Goal: Transaction & Acquisition: Purchase product/service

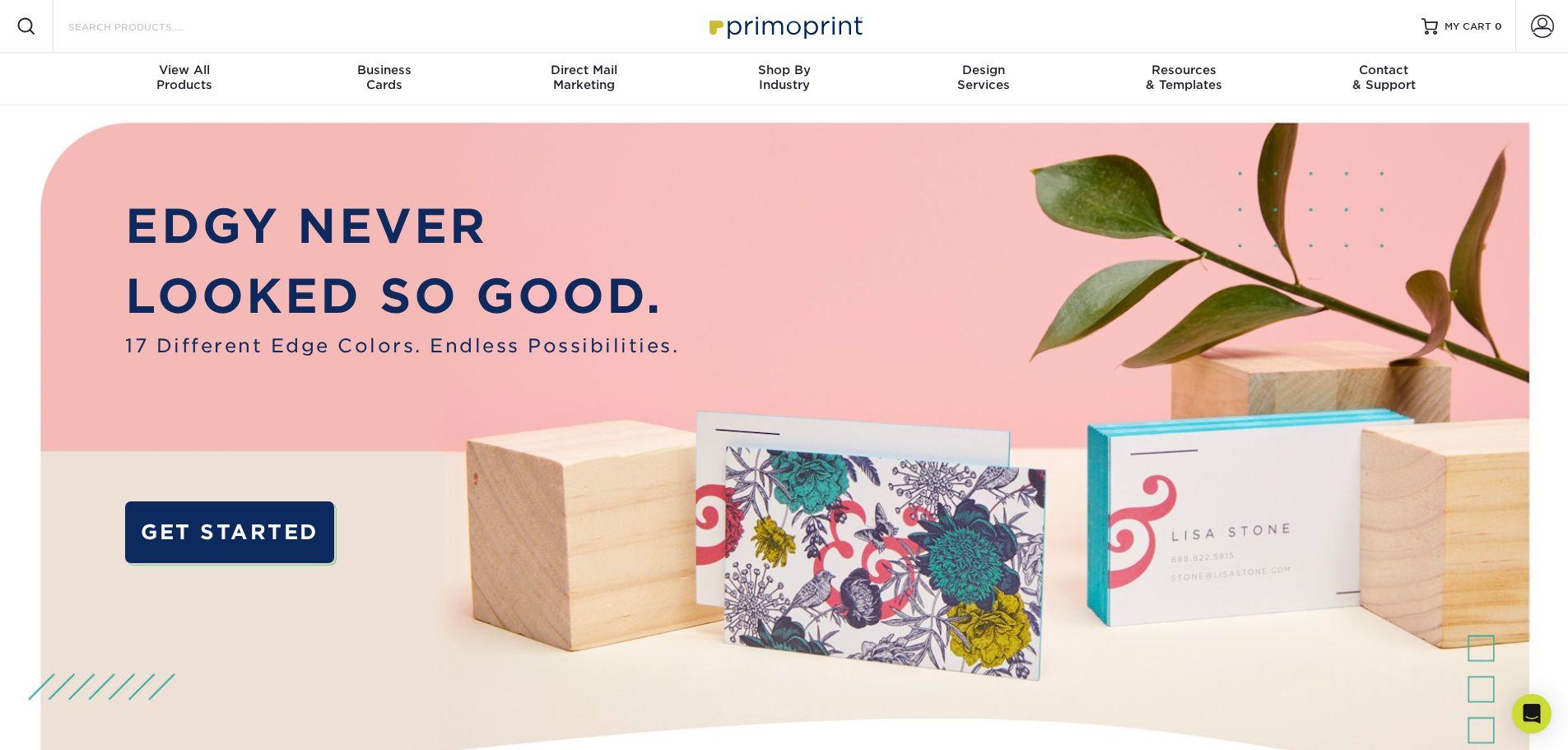
click at [167, 26] on input "Search Products" at bounding box center [147, 26] width 160 height 20
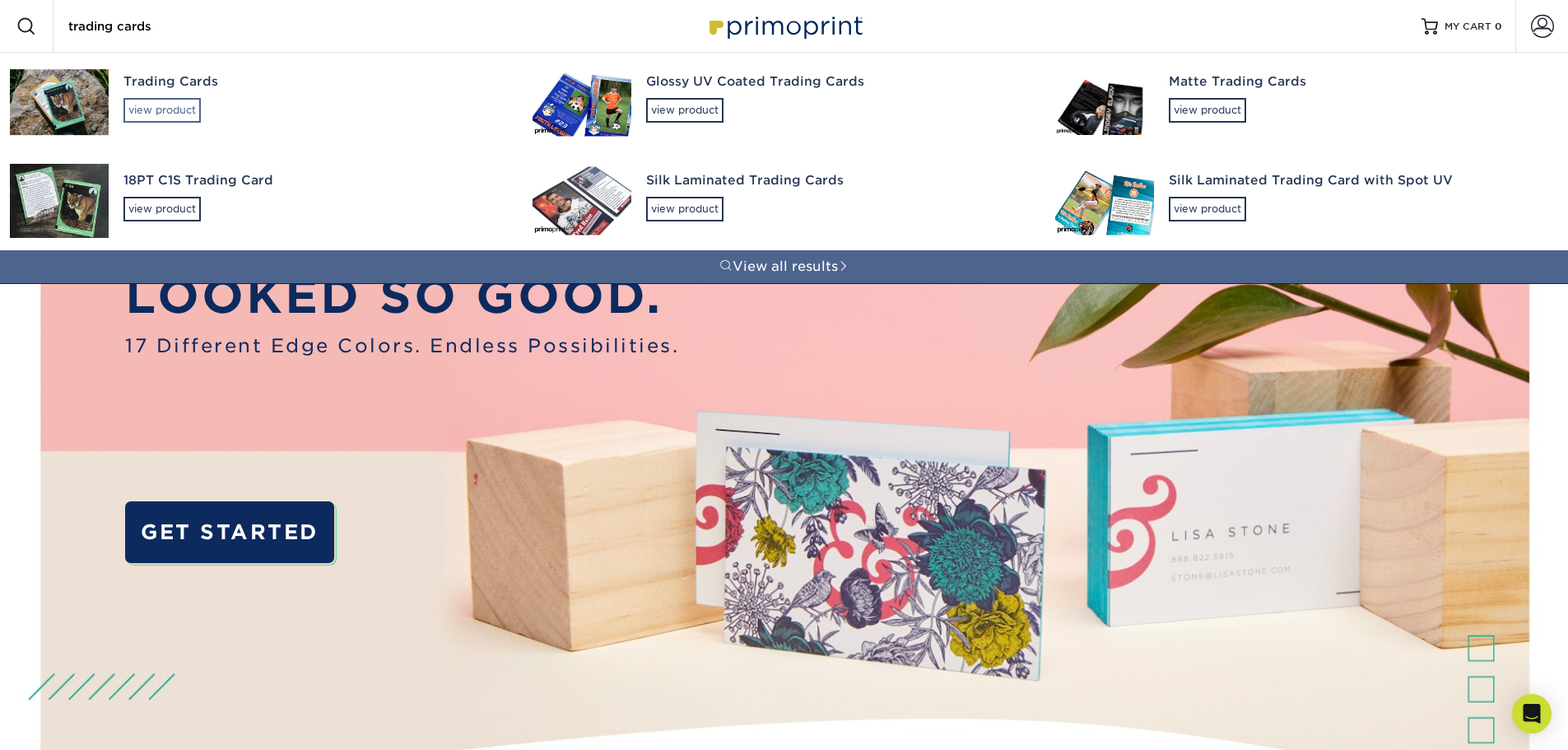
type input "trading cards"
click at [175, 101] on div "view product" at bounding box center [162, 110] width 78 height 25
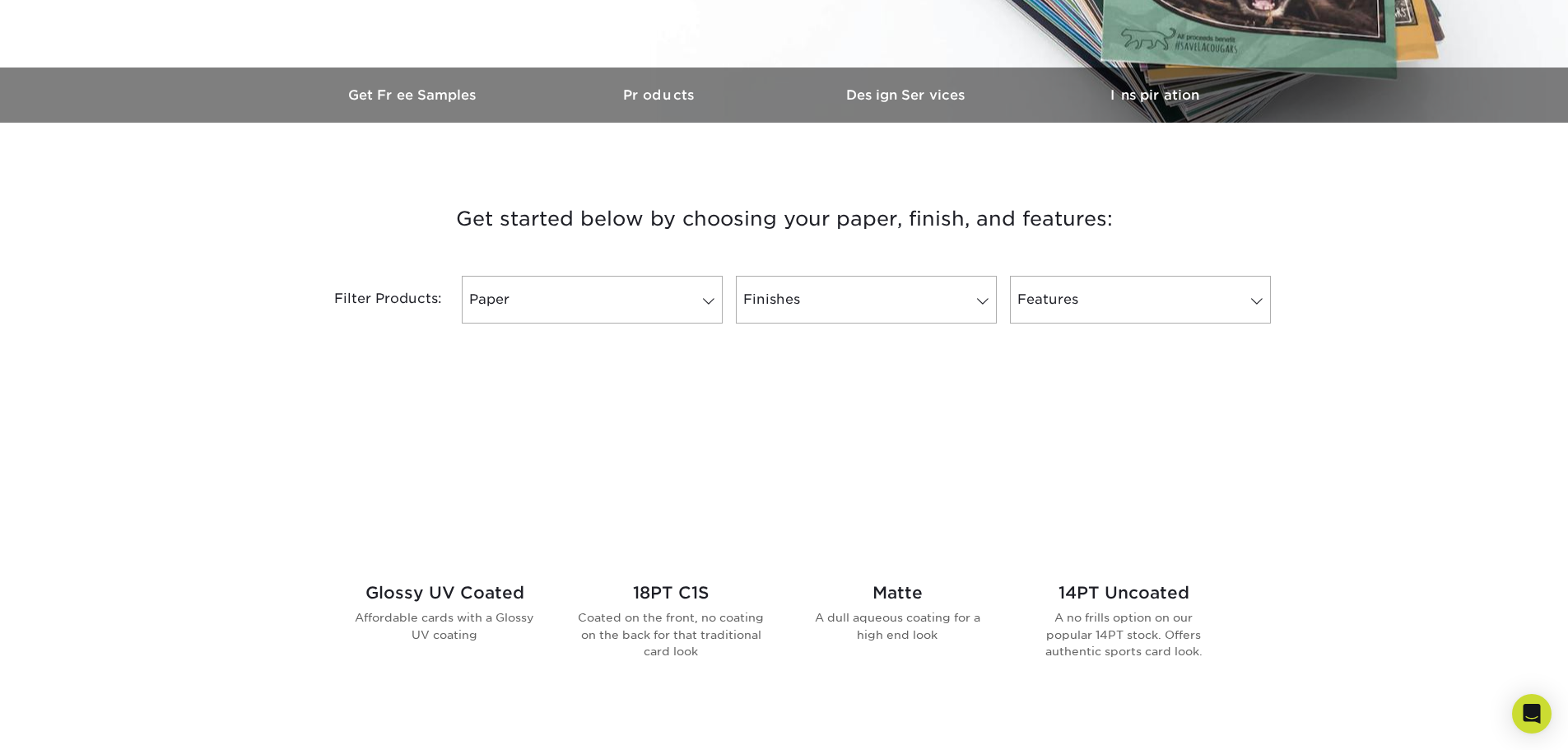
scroll to position [493, 0]
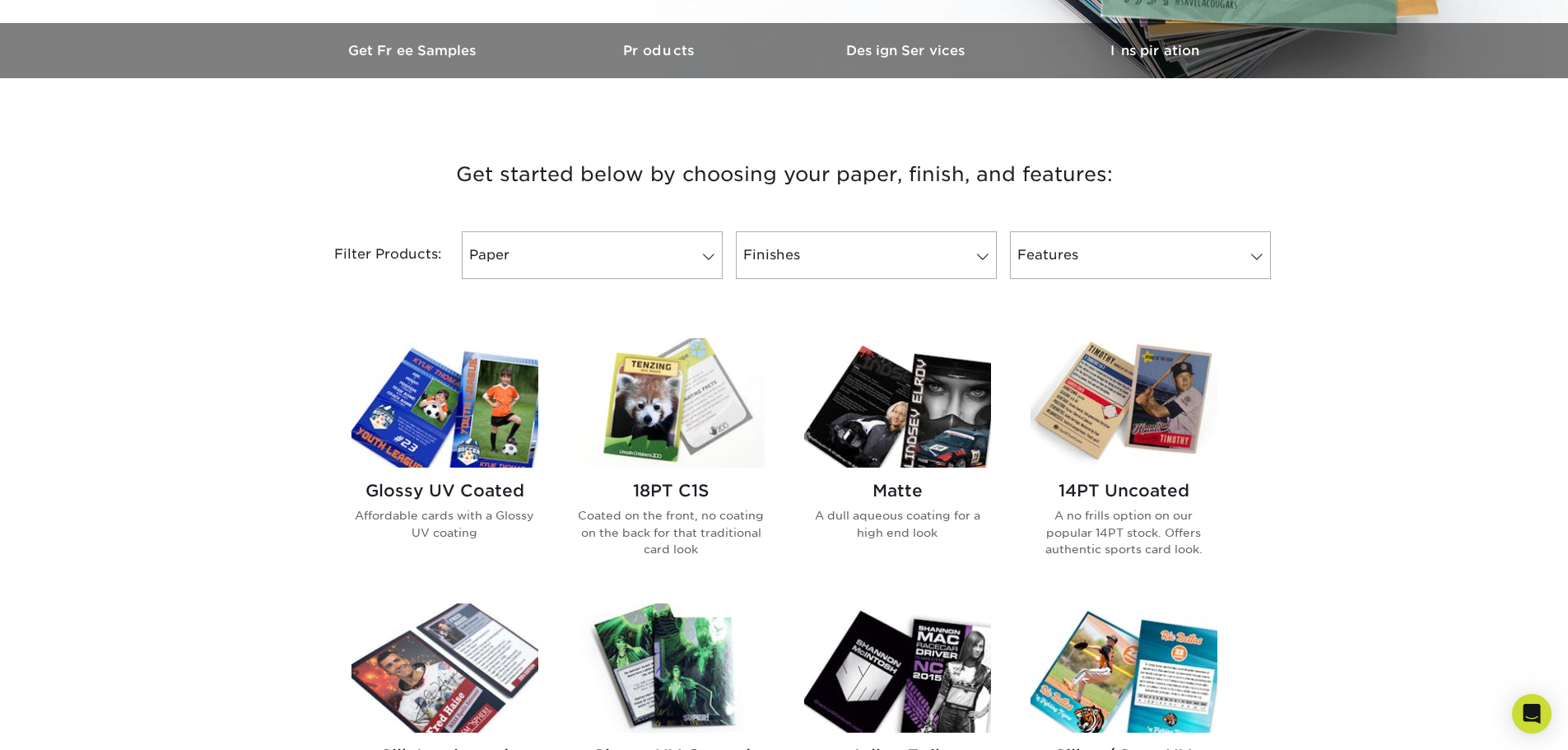
click at [903, 496] on h2 "Matte" at bounding box center [898, 491] width 187 height 20
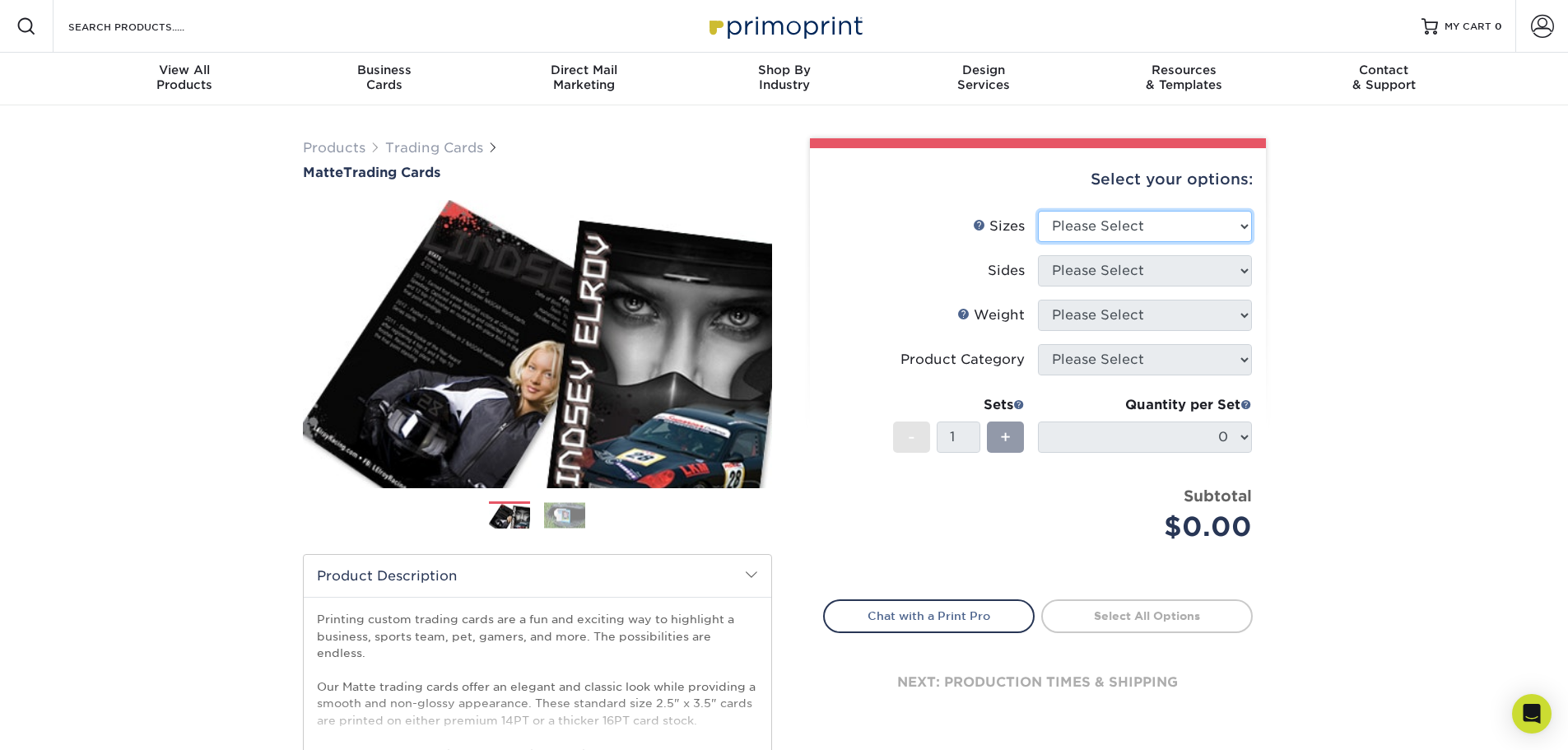
click at [1164, 231] on select "Please Select 2.5" x 3.5"" at bounding box center [1145, 226] width 214 height 31
select select "2.50x3.50"
click at [1038, 211] on select "Please Select 2.5" x 3.5"" at bounding box center [1145, 226] width 214 height 31
click at [1086, 268] on select "Please Select Print Both Sides Print Front Only" at bounding box center [1145, 270] width 214 height 31
select select "13abbda7-1d64-4f25-8bb2-c179b224825d"
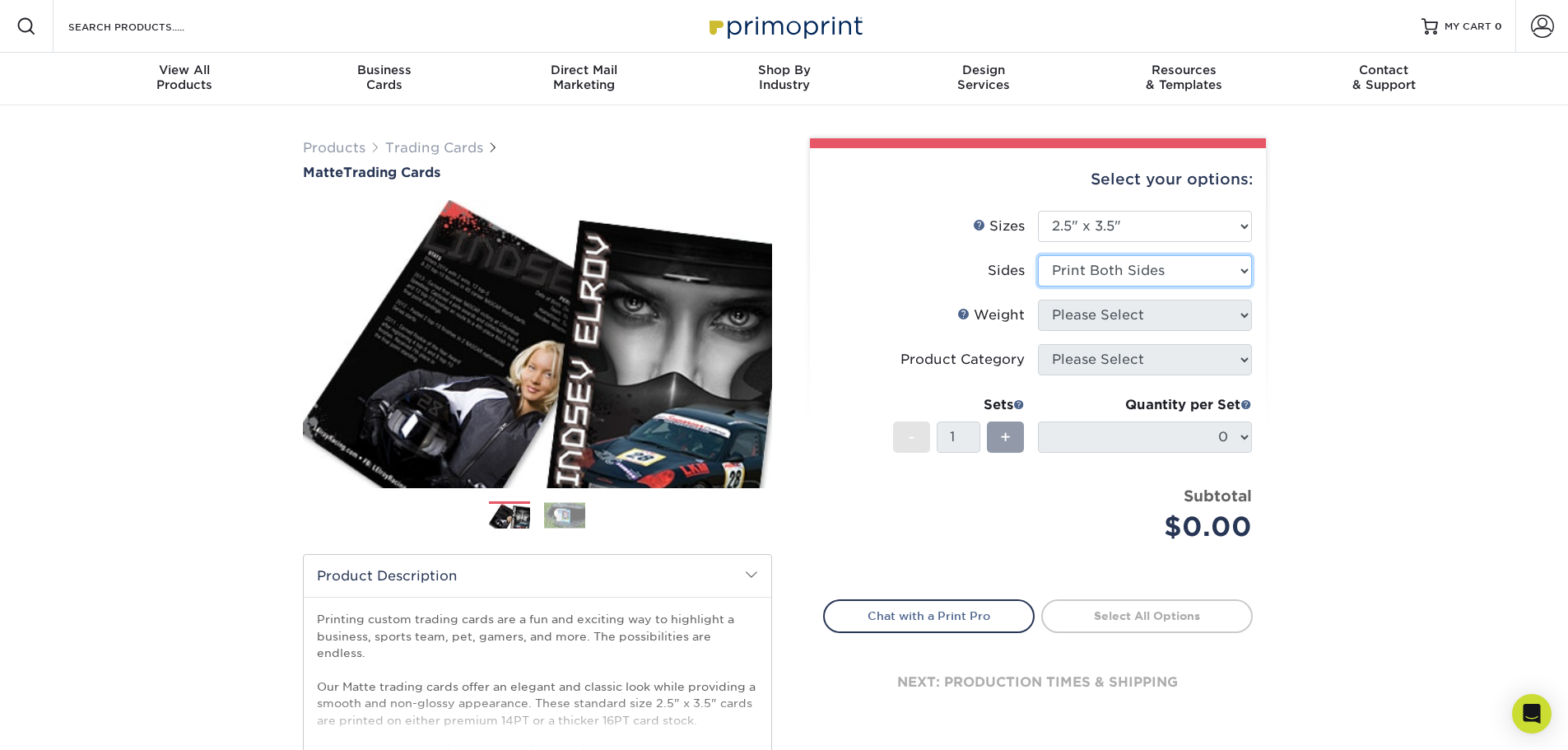
click at [1038, 255] on select "Please Select Print Both Sides Print Front Only" at bounding box center [1145, 270] width 214 height 31
click at [1067, 314] on select "Please Select 16PT 14PT" at bounding box center [1145, 314] width 214 height 31
select select "14PT"
click at [1038, 299] on select "Please Select 16PT 14PT" at bounding box center [1145, 314] width 214 height 31
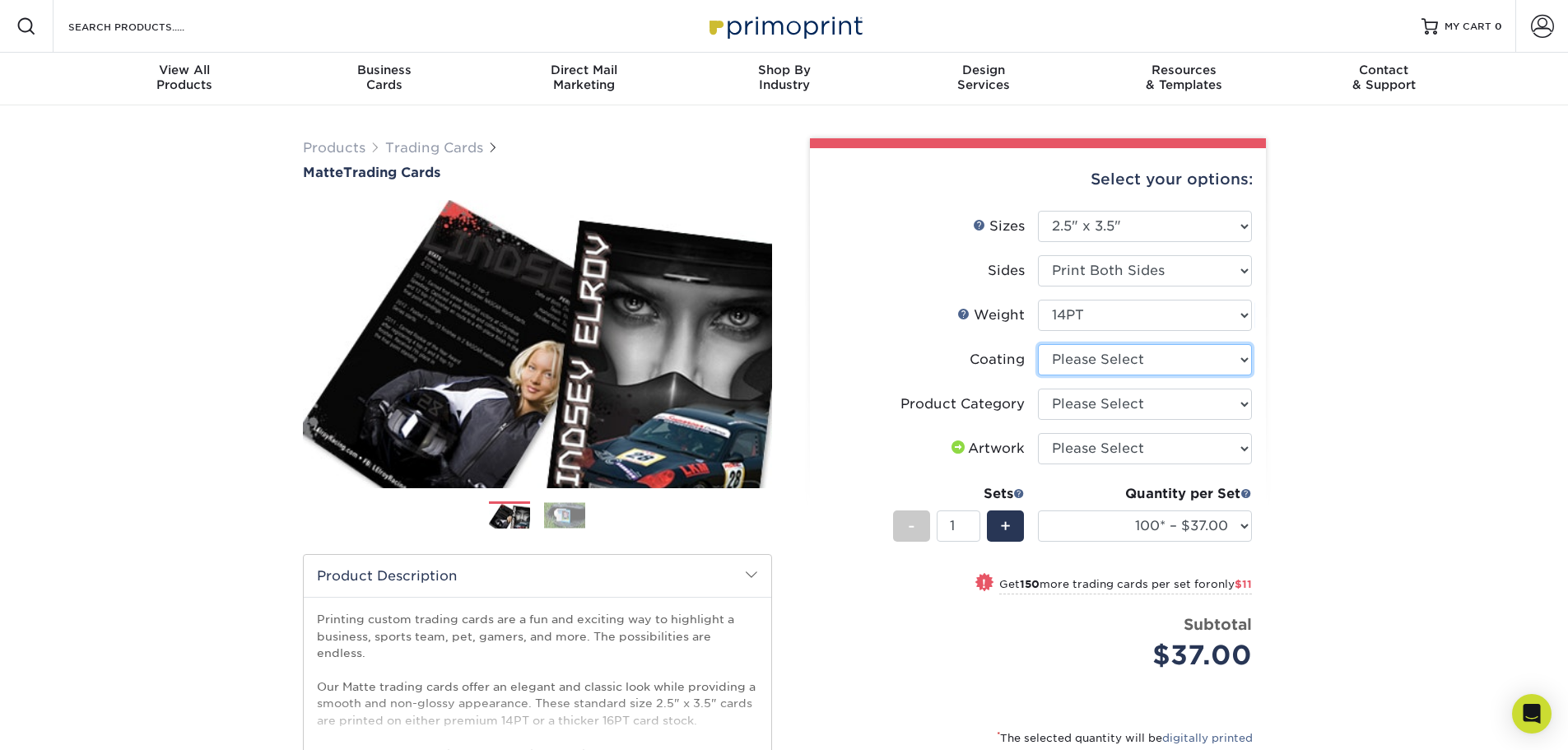
click at [1078, 363] on select at bounding box center [1145, 359] width 214 height 31
select select "121bb7b5-3b4d-429f-bd8d-bbf80e953313"
click at [1038, 344] on select at bounding box center [1145, 359] width 214 height 31
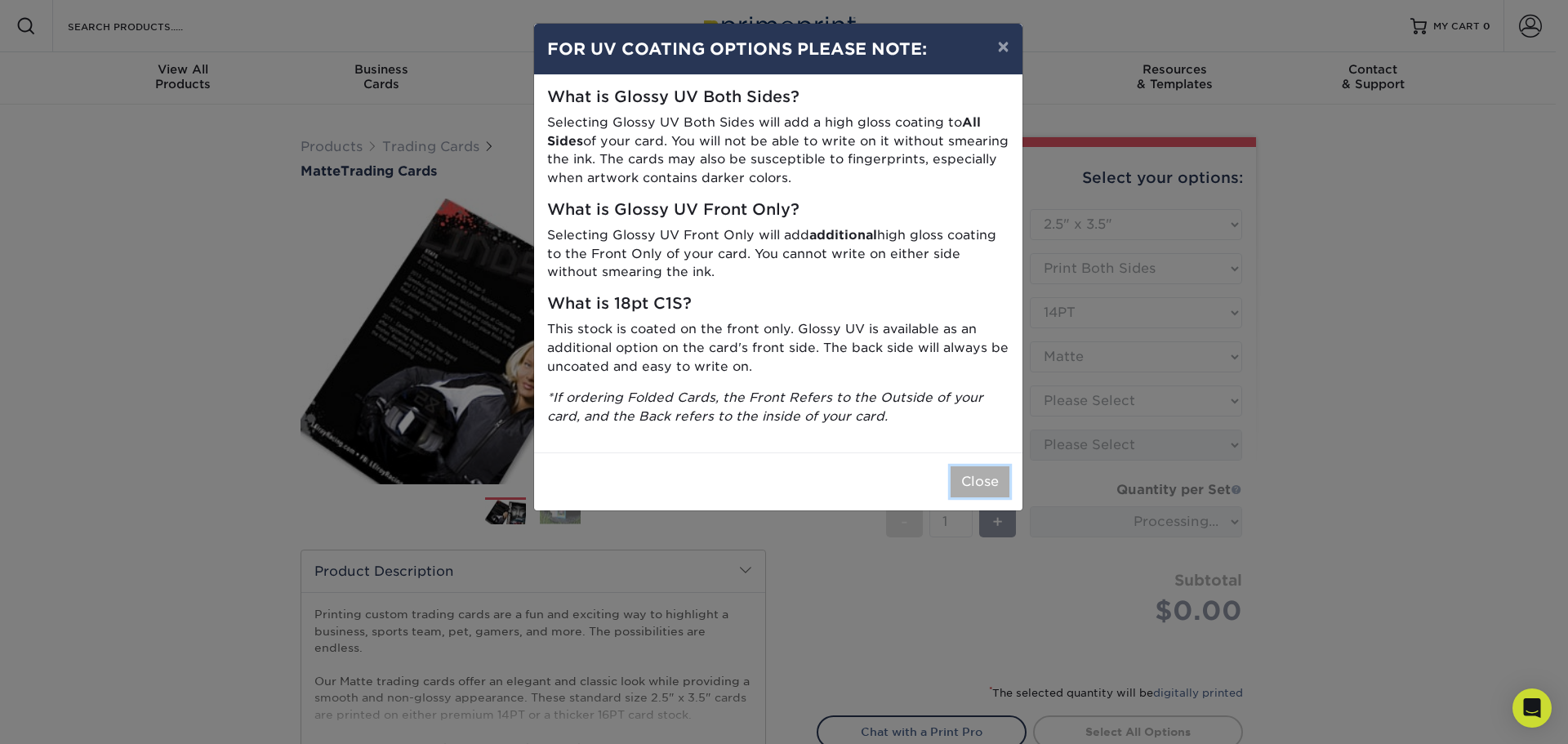
click at [974, 485] on button "Close" at bounding box center [979, 482] width 59 height 31
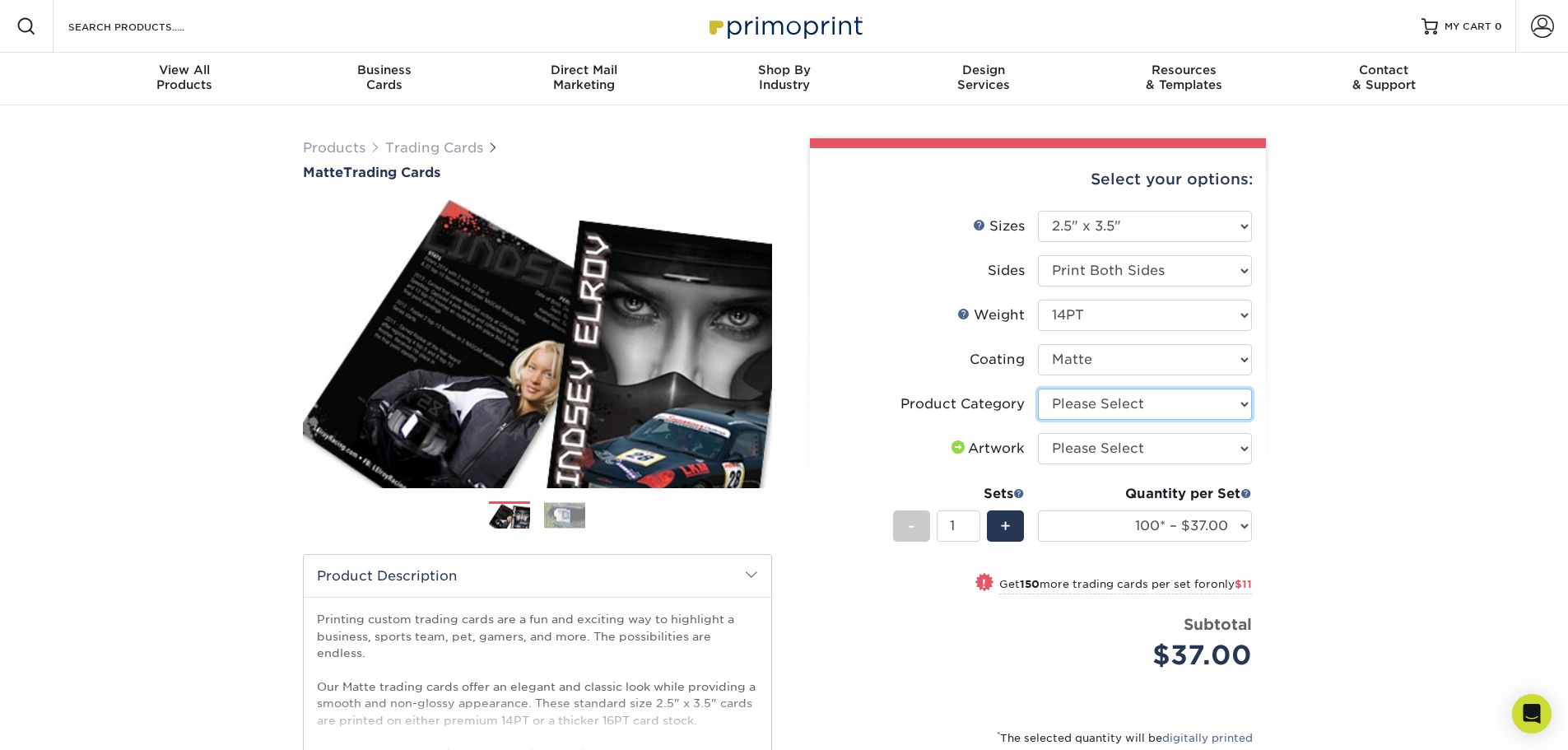
click at [1067, 412] on select "Please Select Trading Cards" at bounding box center [1145, 404] width 214 height 31
click at [1087, 466] on li "Artwork Please Select I will upload files I need a design - $100" at bounding box center [1038, 455] width 428 height 45
click at [1070, 449] on select "Please Select I will upload files I need a design - $100" at bounding box center [1145, 448] width 214 height 31
select select "upload"
click at [1038, 433] on select "Please Select I will upload files I need a design - $100" at bounding box center [1145, 448] width 214 height 31
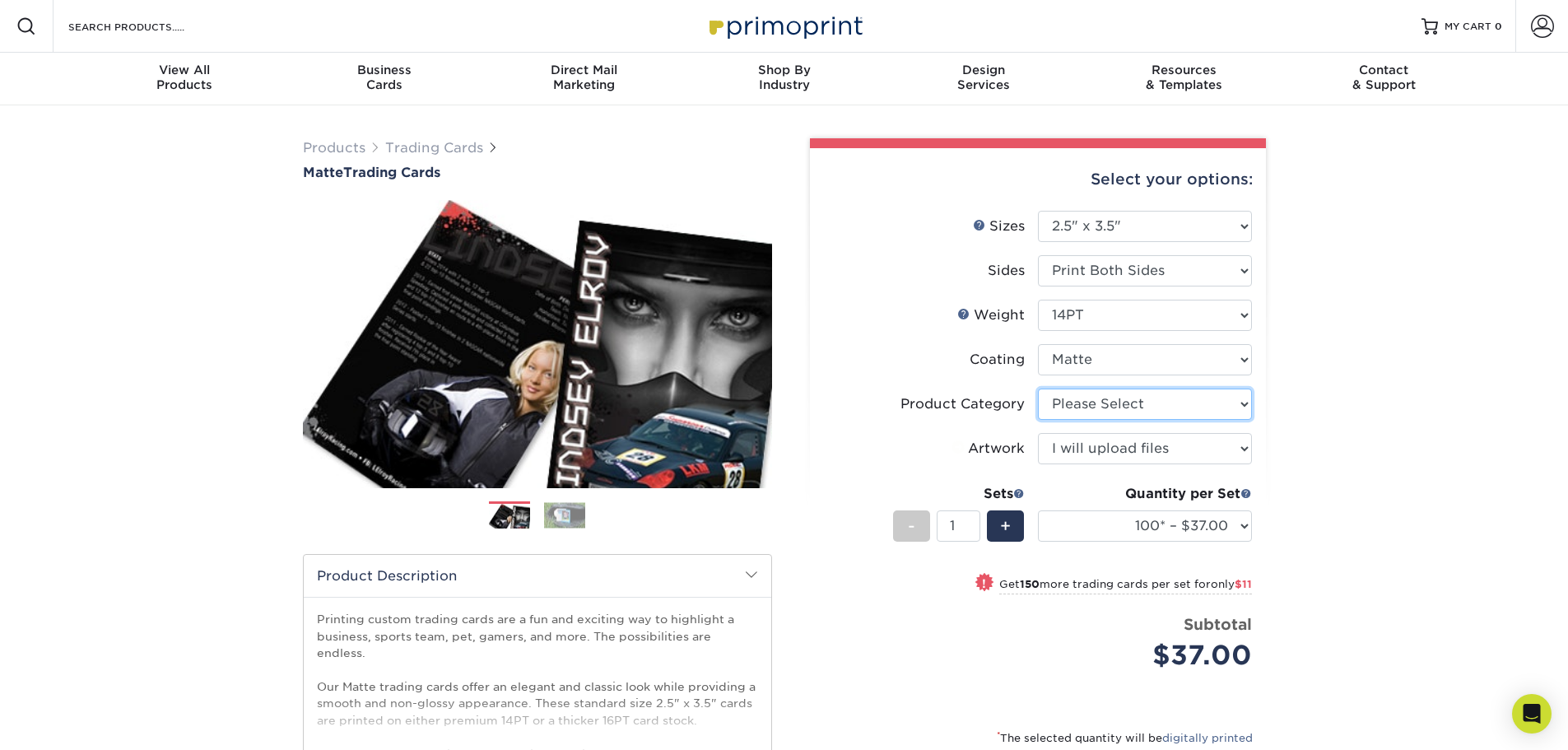
click at [1072, 405] on select "Please Select Trading Cards" at bounding box center [1145, 404] width 214 height 31
select select "c2f9bce9-36c2-409d-b101-c29d9d031e18"
click at [1038, 388] on select "Please Select Trading Cards" at bounding box center [1145, 404] width 214 height 31
click at [1005, 521] on span "+" at bounding box center [1006, 526] width 11 height 25
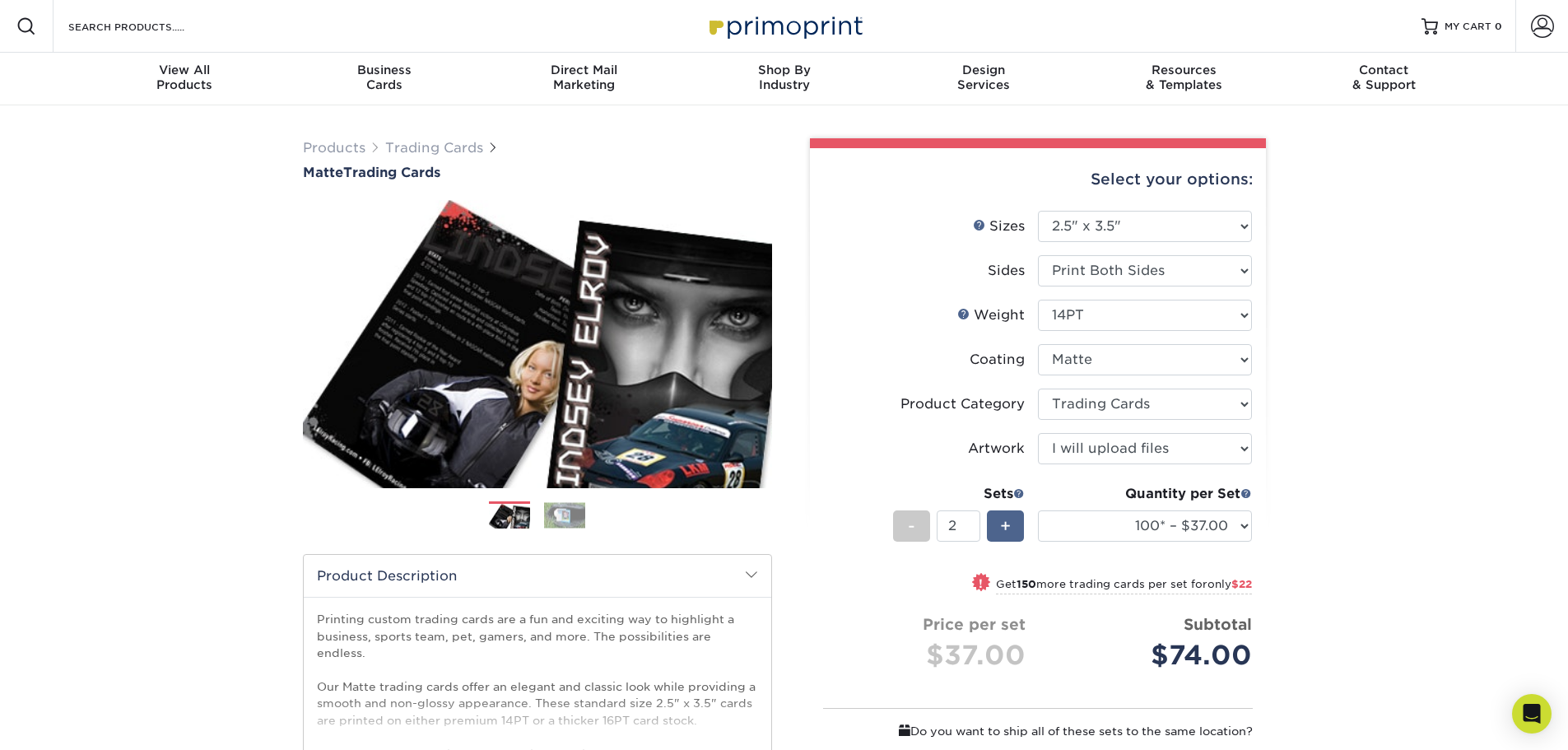
click at [1005, 521] on span "+" at bounding box center [1006, 526] width 11 height 25
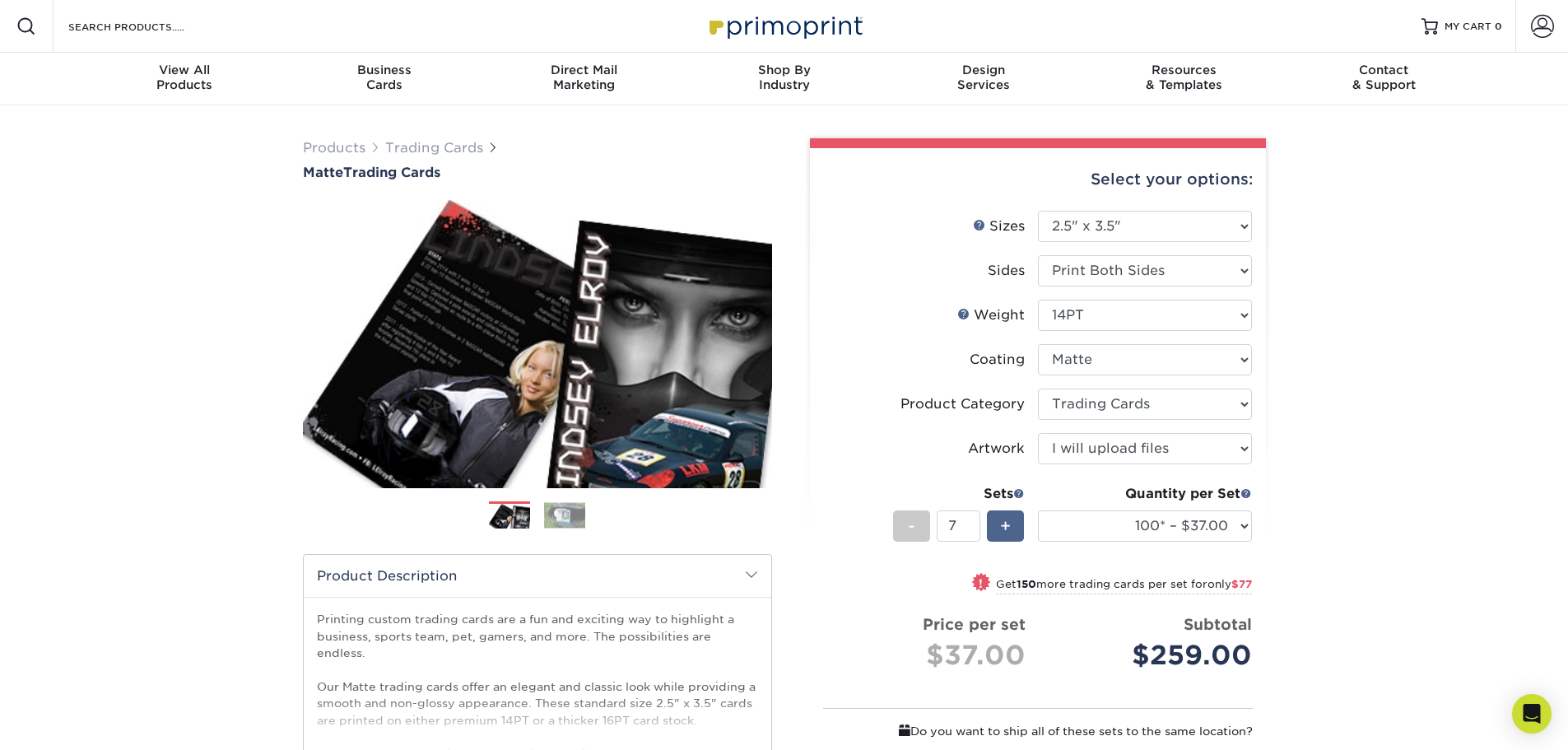
click at [1005, 521] on span "+" at bounding box center [1006, 526] width 11 height 25
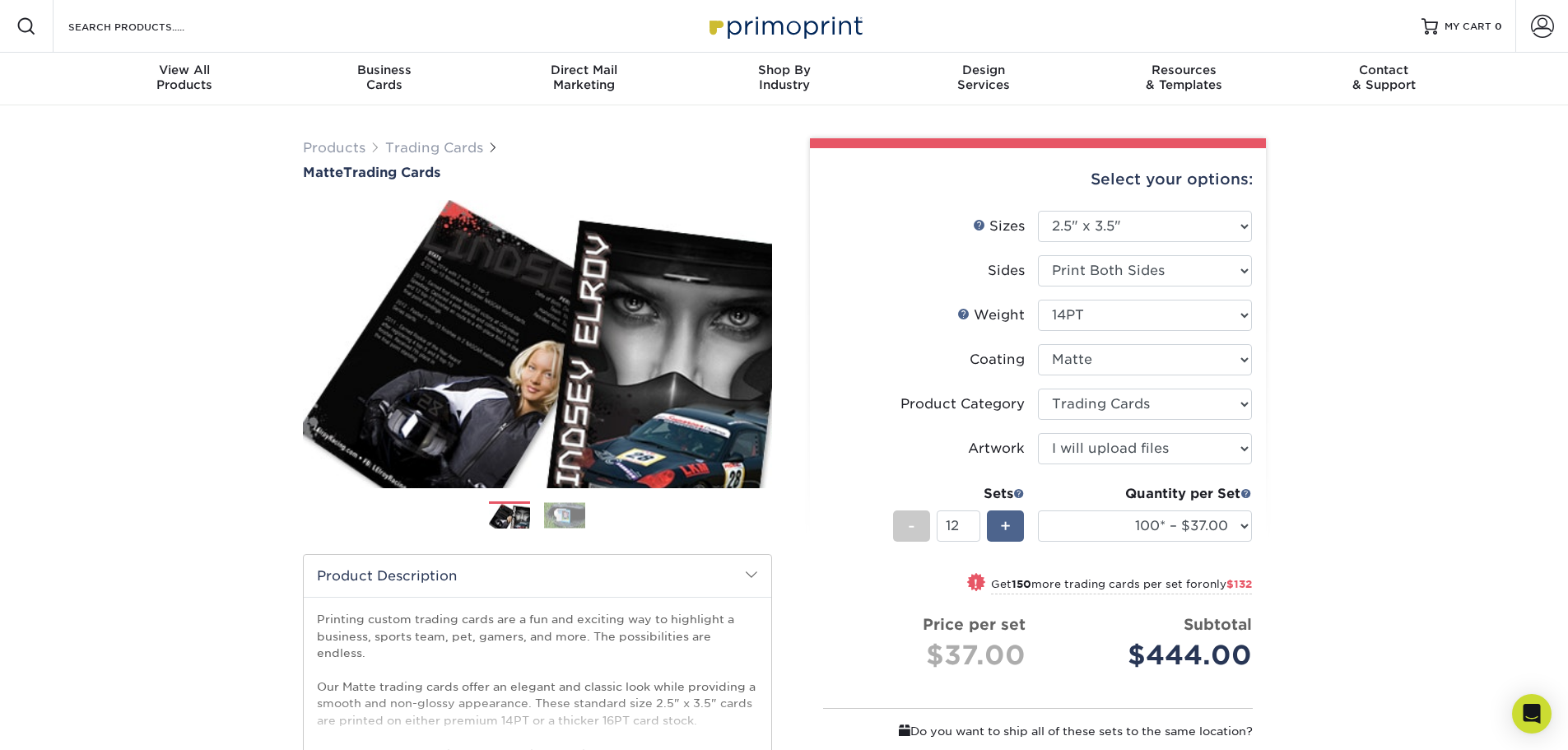
click at [1005, 521] on span "+" at bounding box center [1006, 526] width 11 height 25
type input "14"
click at [1114, 525] on select "100* – $37.00 250* – $48.00 500* – $59.00 1000 – $72.00 2500 – $144.00 5000 – $…" at bounding box center [1145, 526] width 214 height 31
select select "500* – $59.00"
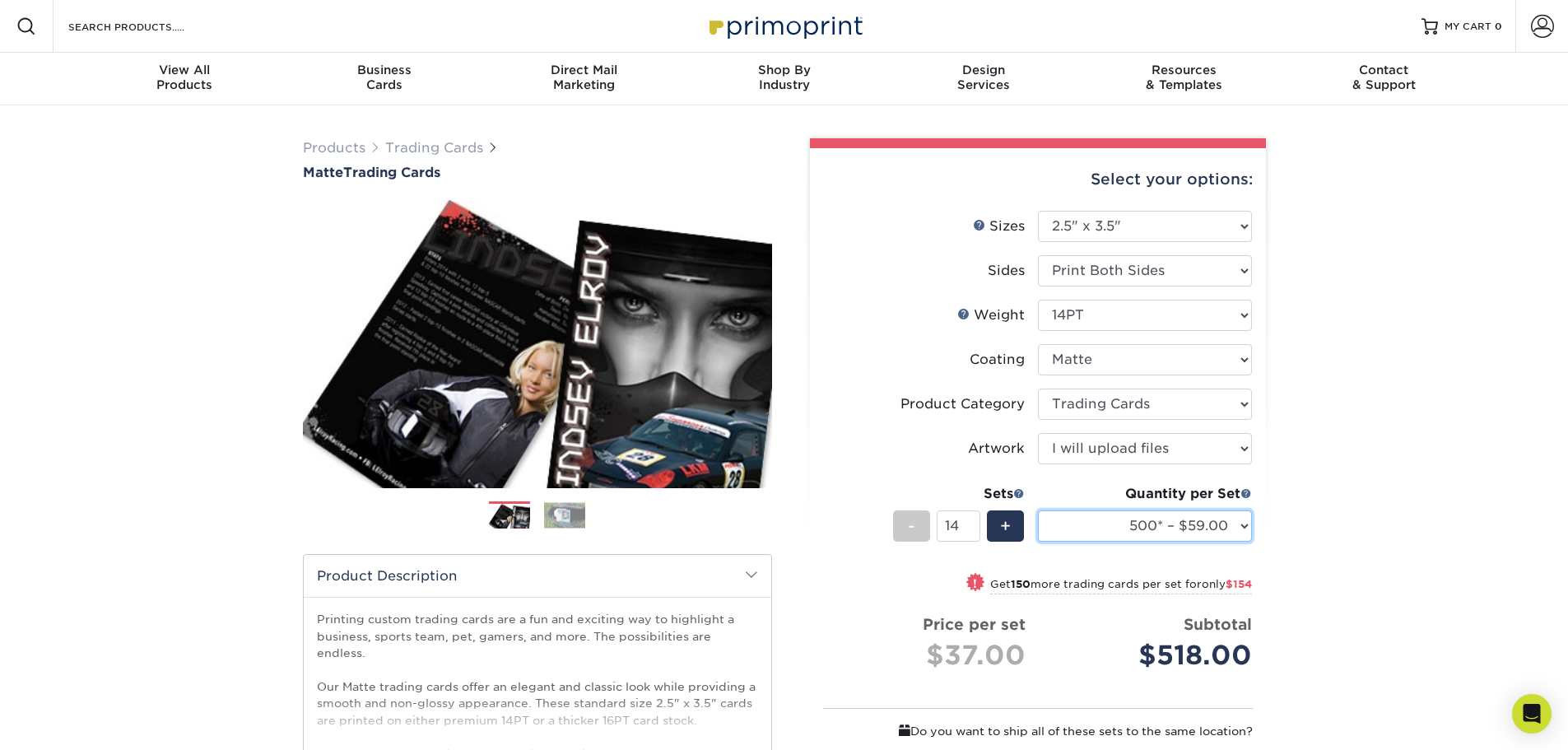
click at [1038, 510] on select "100* – $37.00 250* – $48.00 500* – $59.00 1000 – $72.00 2500 – $144.00 5000 – $…" at bounding box center [1145, 526] width 214 height 31
click at [1356, 538] on div "Products Trading Cards Matte Trading Cards" at bounding box center [784, 562] width 1568 height 914
click at [1148, 319] on select "Please Select 16PT 14PT" at bounding box center [1145, 314] width 214 height 31
select select "16PT"
click at [1038, 299] on select "Please Select 16PT 14PT" at bounding box center [1145, 314] width 214 height 31
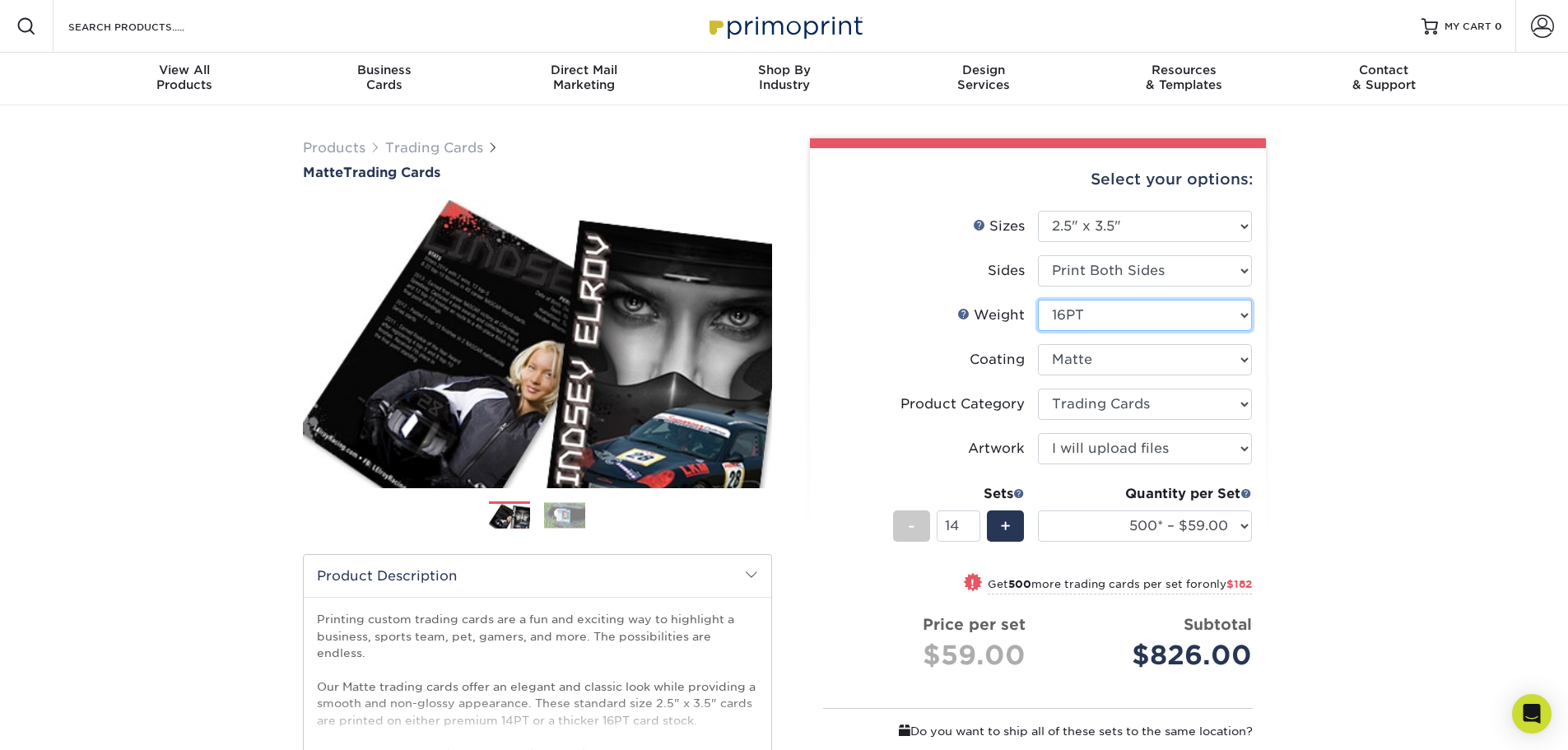
select select "-1"
click at [1089, 356] on select at bounding box center [1145, 359] width 214 height 31
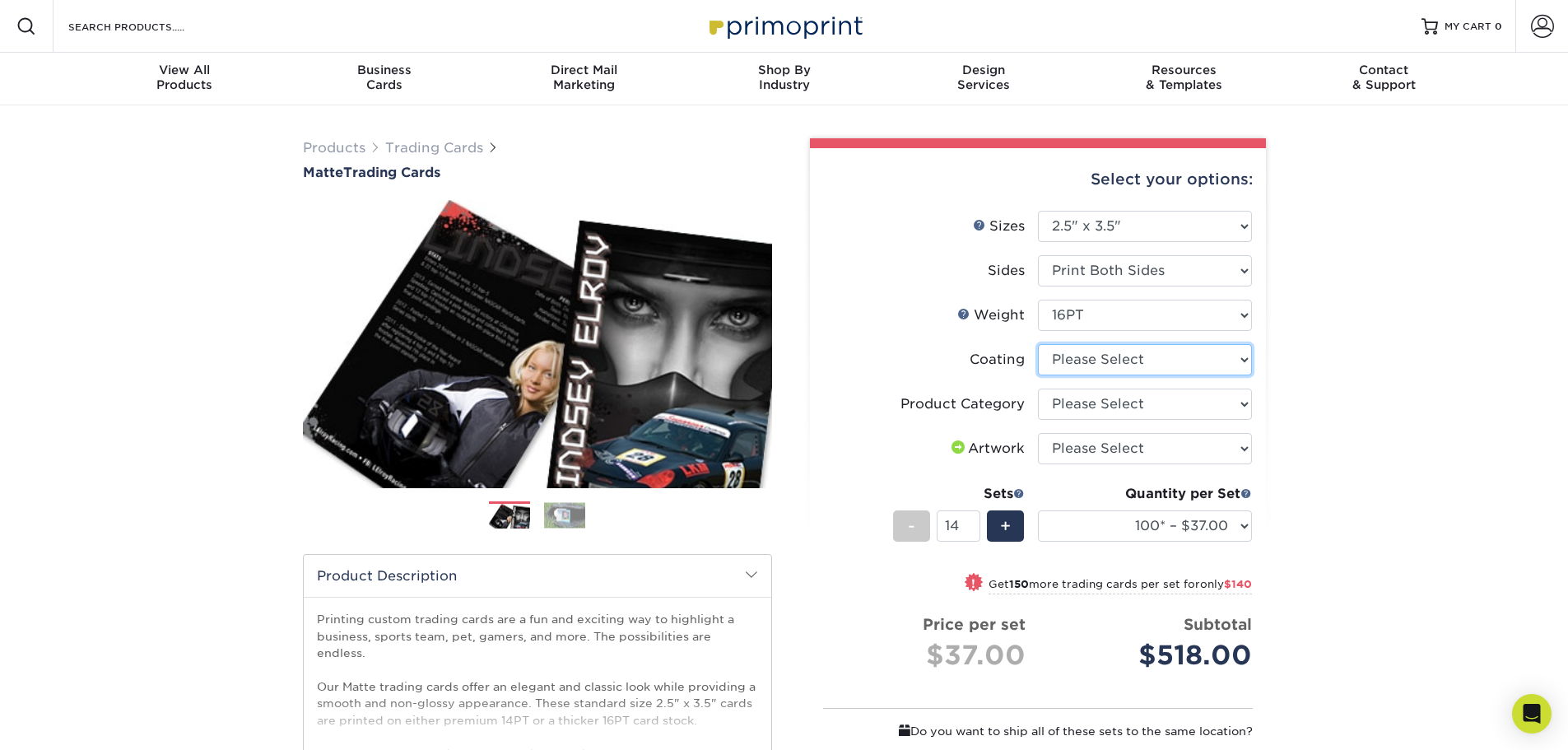
select select "121bb7b5-3b4d-429f-bd8d-bbf80e953313"
click at [1038, 344] on select at bounding box center [1145, 359] width 214 height 31
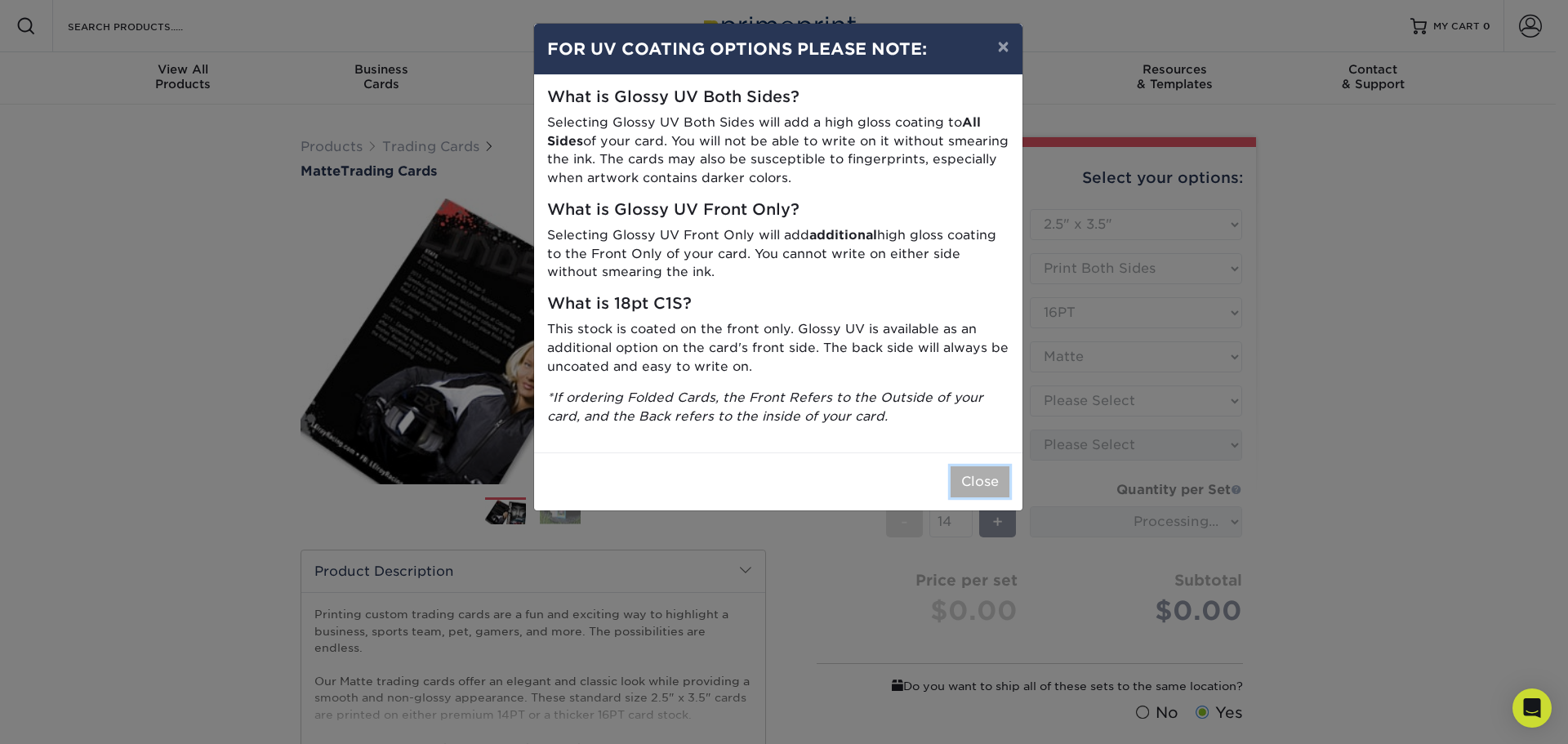
click at [978, 482] on button "Close" at bounding box center [979, 482] width 59 height 31
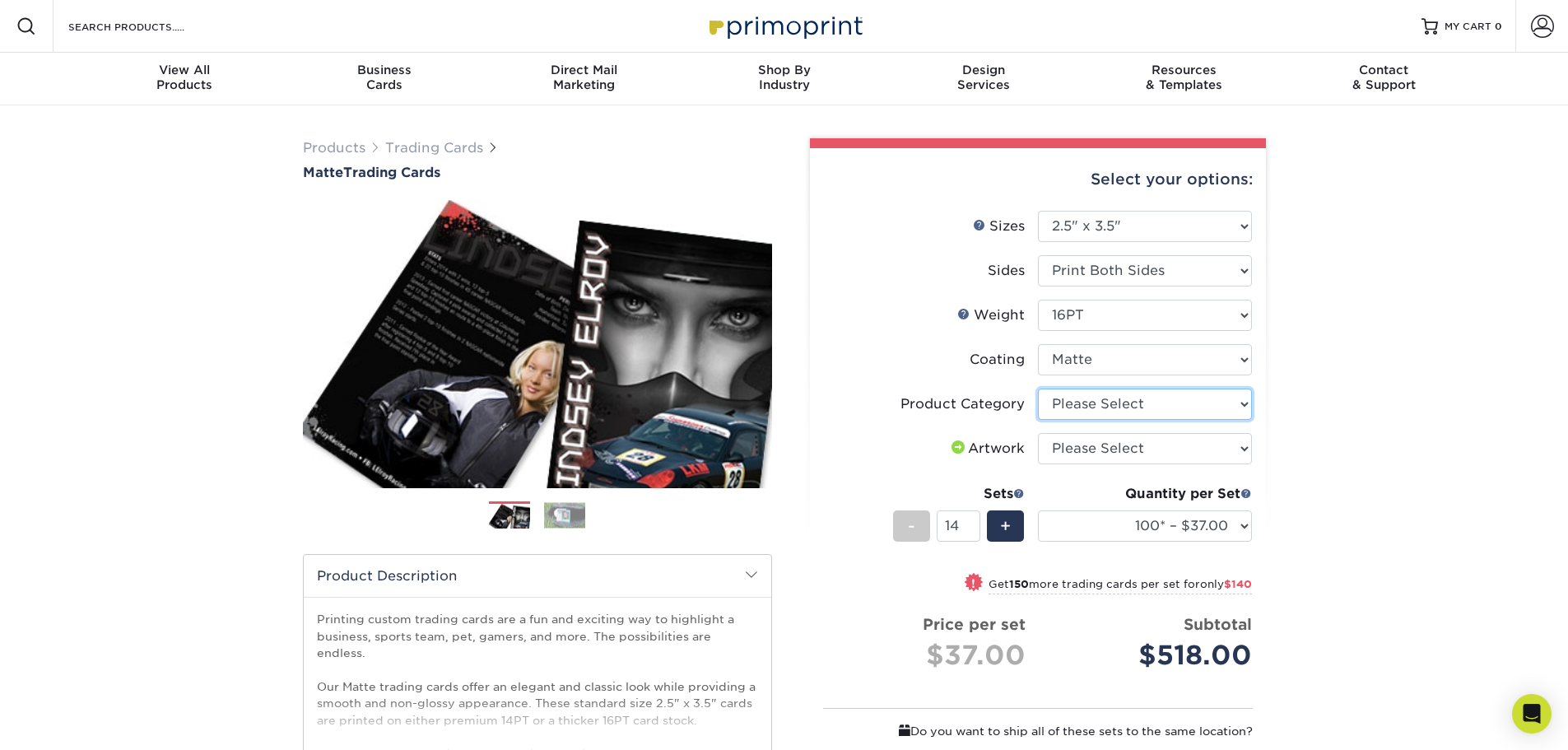
click at [1092, 406] on select "Please Select Trading Cards" at bounding box center [1145, 404] width 214 height 31
select select "c2f9bce9-36c2-409d-b101-c29d9d031e18"
click at [1038, 388] on select "Please Select Trading Cards" at bounding box center [1145, 404] width 214 height 31
click at [1082, 449] on select "Please Select I will upload files I need a design - $100" at bounding box center [1145, 448] width 214 height 31
select select "upload"
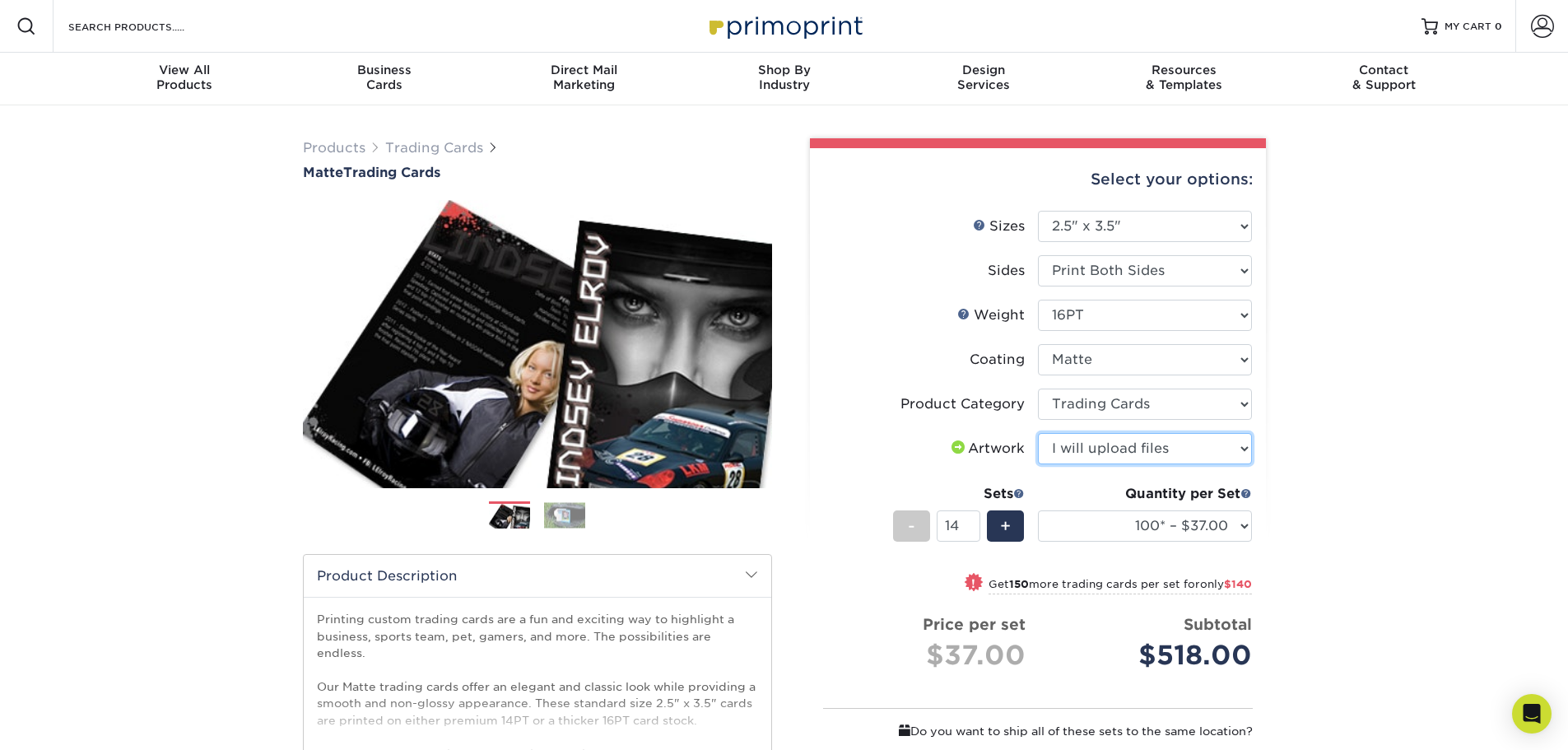
click at [1038, 433] on select "Please Select I will upload files I need a design - $100" at bounding box center [1145, 448] width 214 height 31
click at [1163, 520] on select "100* – $37.00 250* – $47.00 500* – $58.00 1000 – $71.00 2500 – $141.00 5000 – $…" at bounding box center [1145, 526] width 214 height 31
select select "500* – $58.00"
click at [1038, 510] on select "100* – $37.00 250* – $47.00 500* – $58.00 1000 – $71.00 2500 – $141.00 5000 – $…" at bounding box center [1145, 526] width 214 height 31
click at [1362, 580] on div "Products Trading Cards Matte Trading Cards" at bounding box center [784, 562] width 1568 height 914
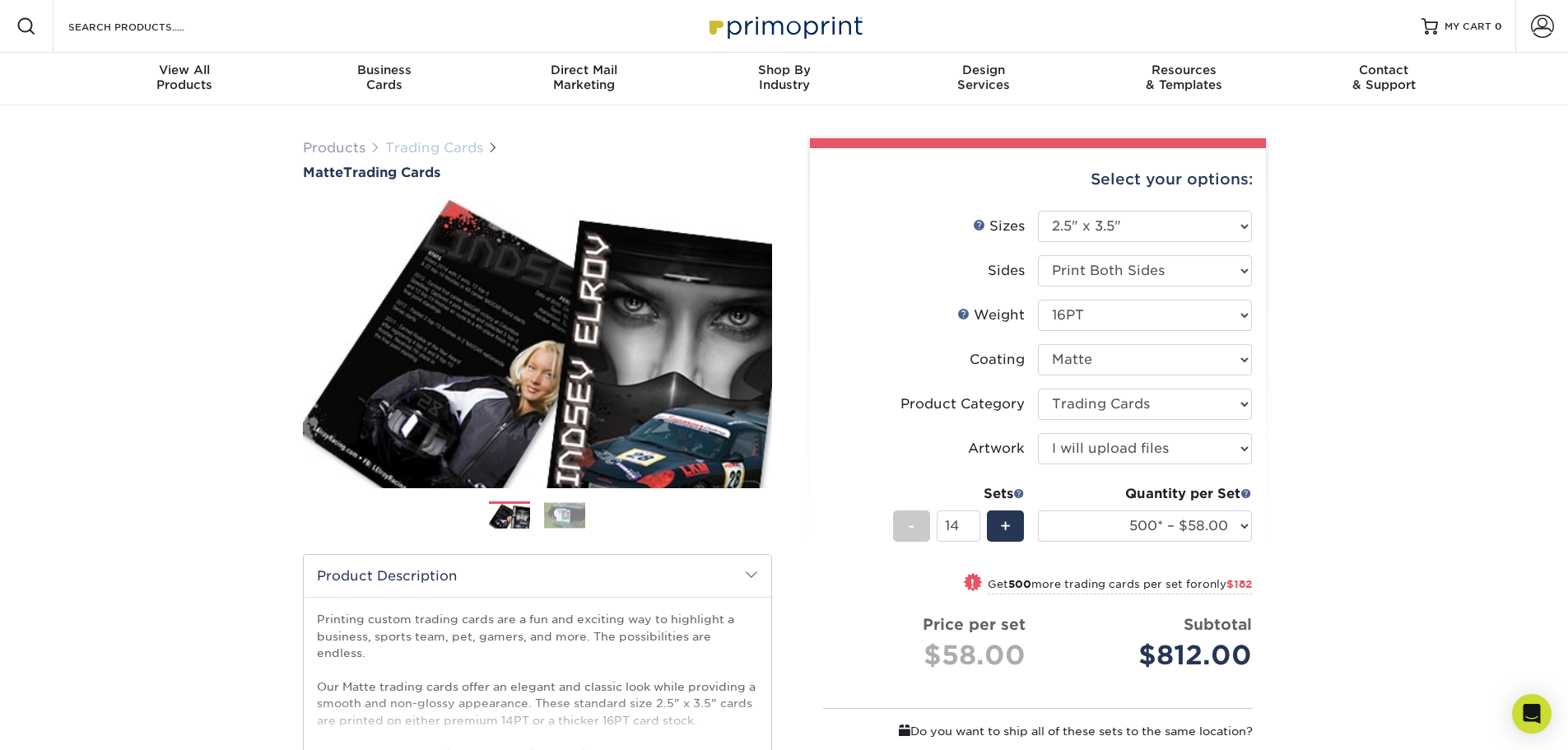
click at [421, 149] on link "Trading Cards" at bounding box center [434, 148] width 98 height 16
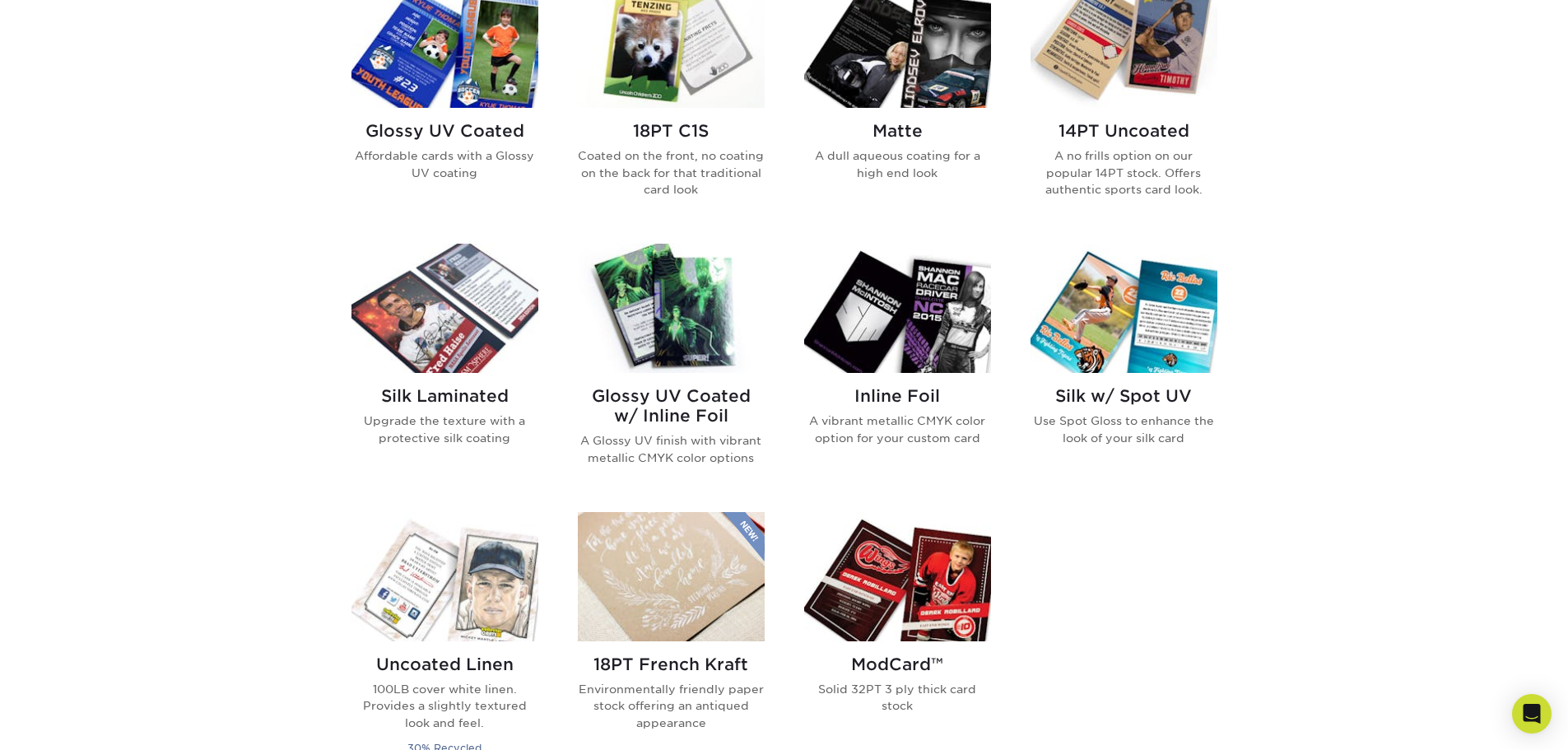
scroll to position [905, 0]
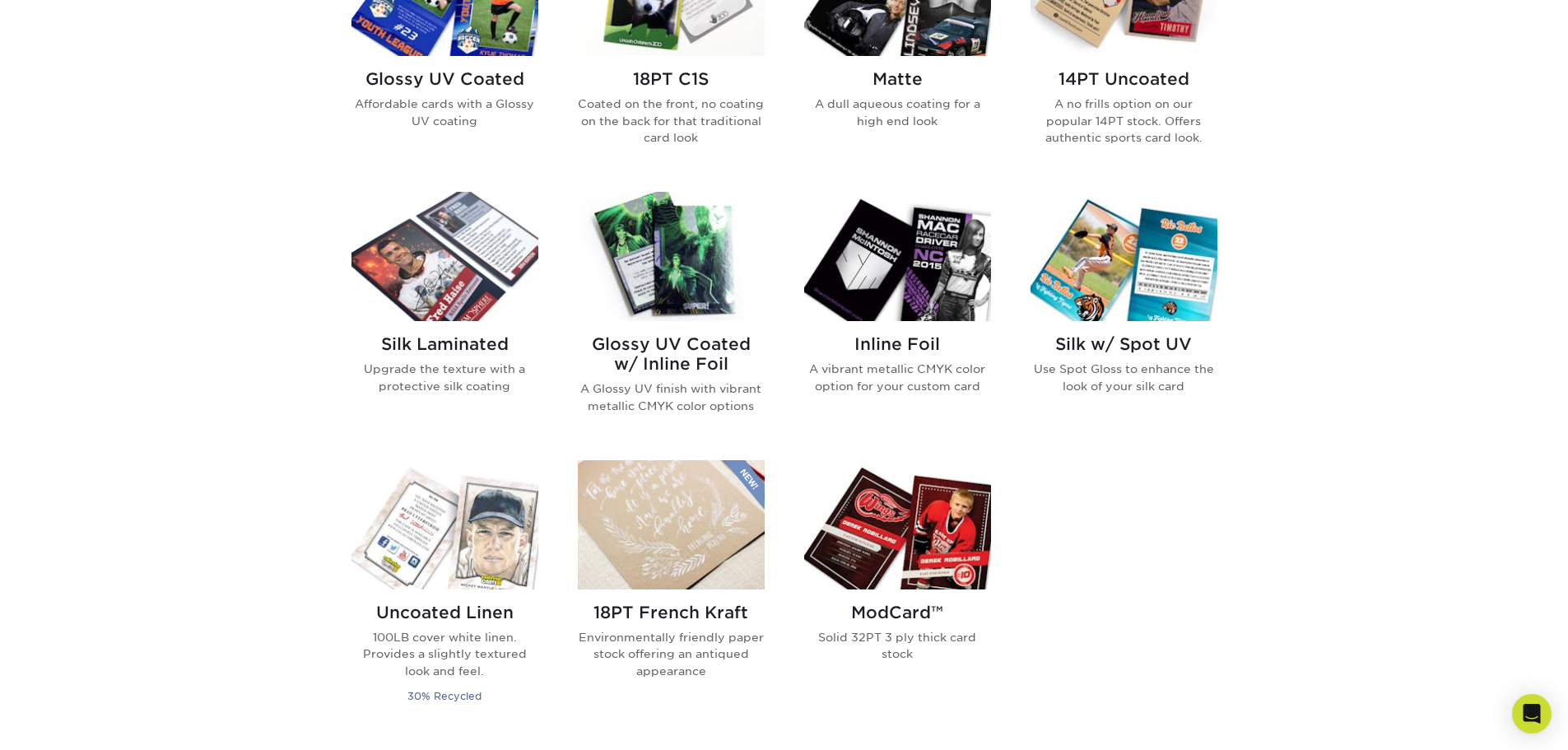
click at [655, 86] on h2 "18PT C1S" at bounding box center [672, 79] width 187 height 20
click at [421, 89] on h2 "Glossy UV Coated" at bounding box center [445, 79] width 187 height 20
click at [460, 342] on h2 "Silk Laminated" at bounding box center [445, 344] width 187 height 20
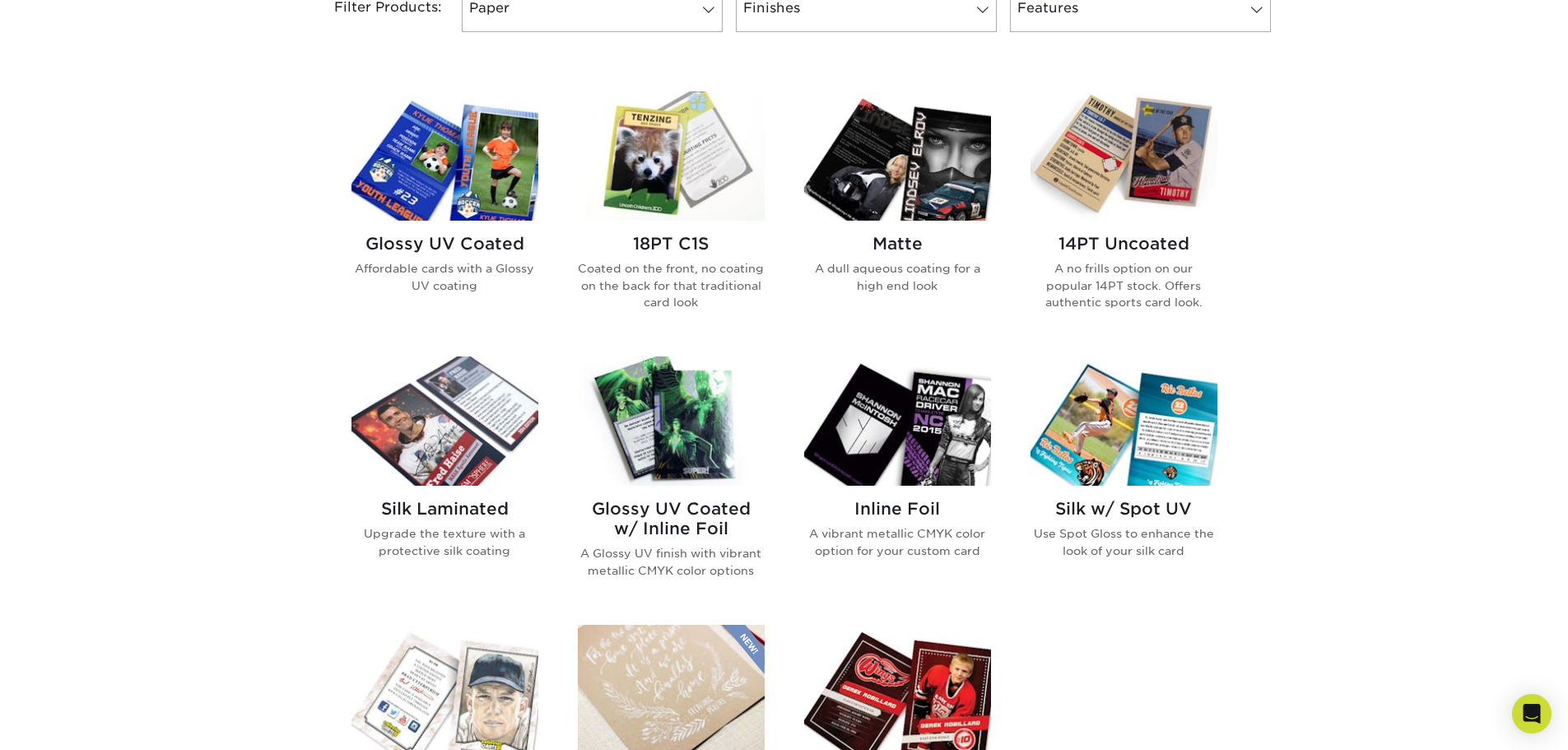
scroll to position [658, 0]
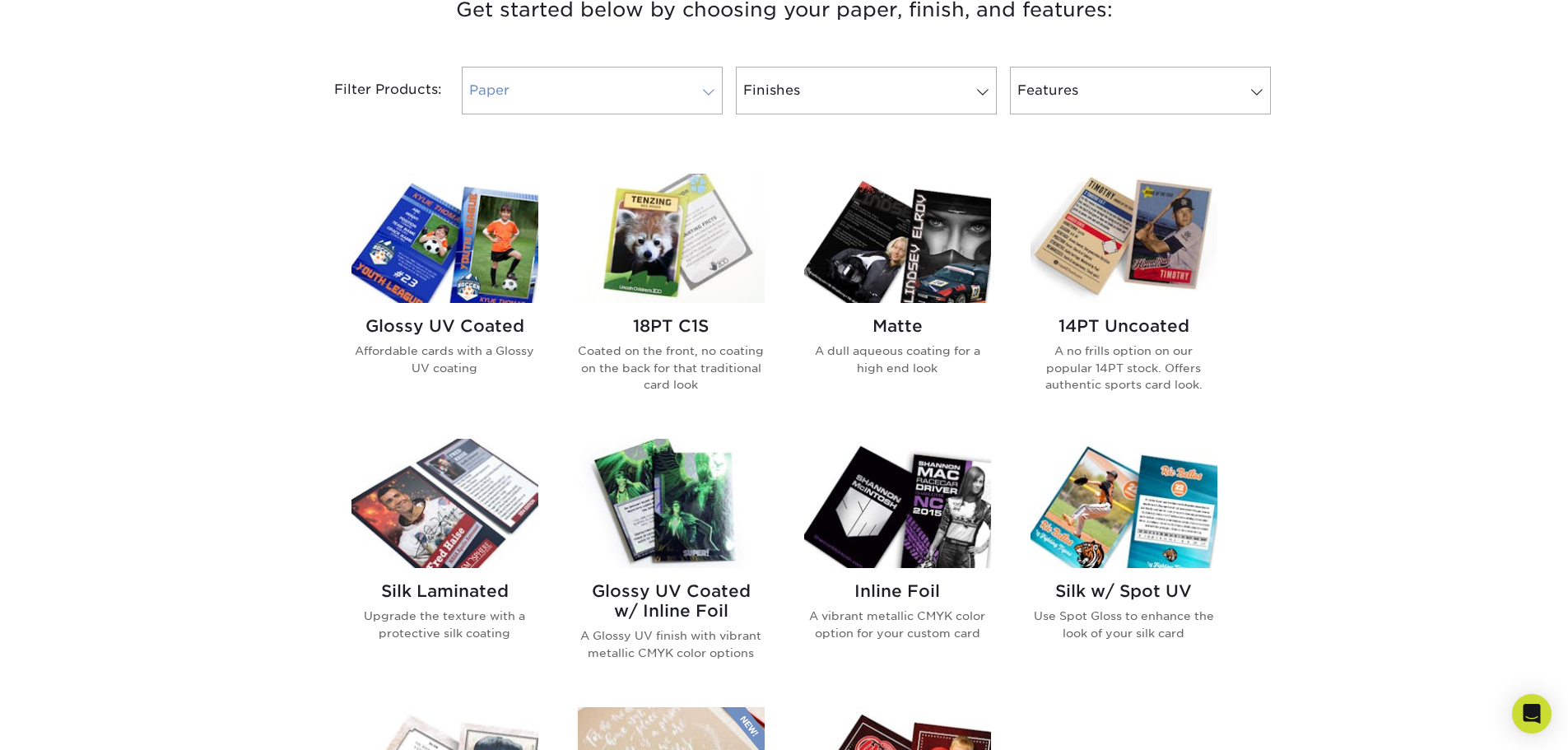
click at [584, 81] on link "Paper" at bounding box center [592, 91] width 261 height 48
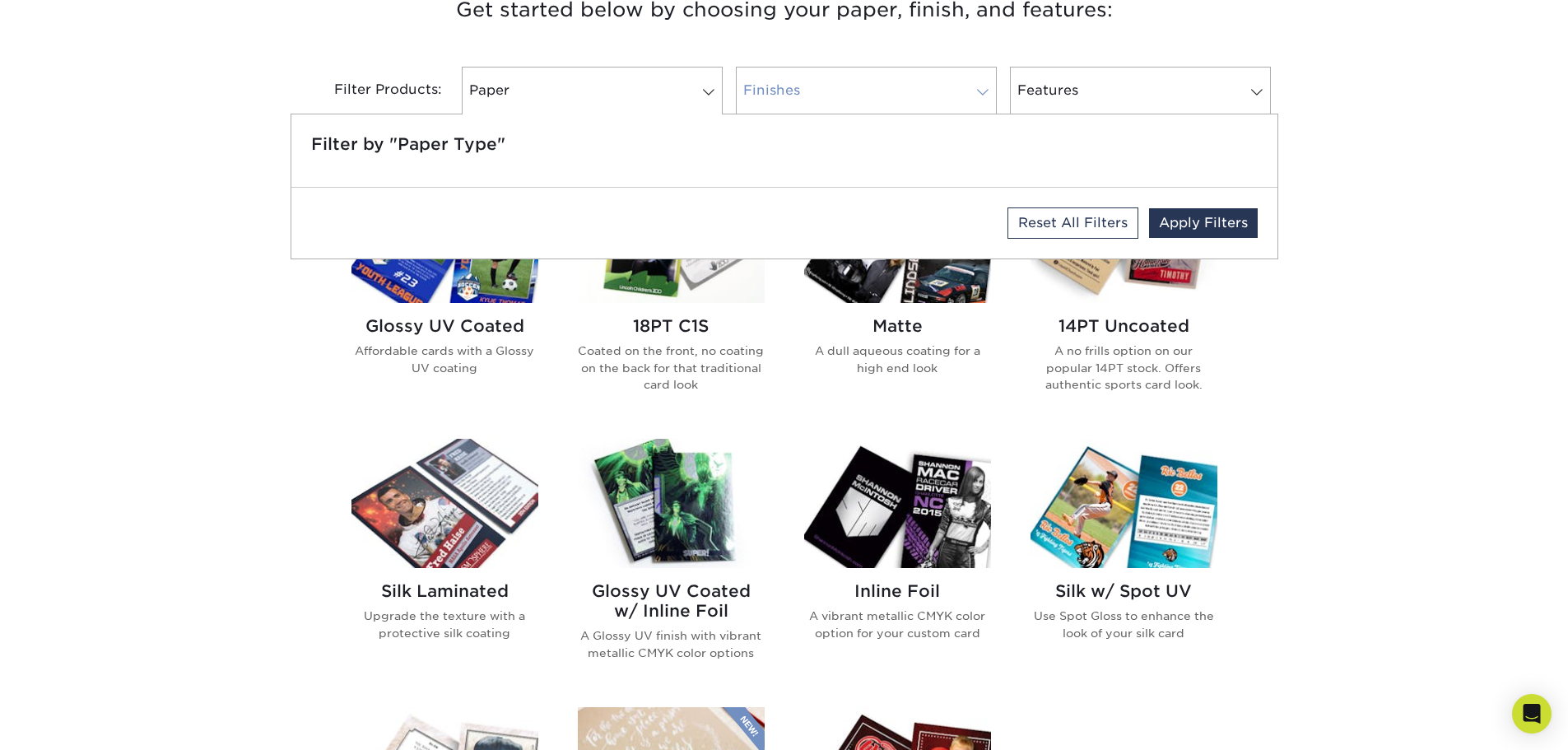
click at [872, 82] on link "Finishes" at bounding box center [866, 91] width 261 height 48
click at [1157, 77] on link "Features" at bounding box center [1140, 91] width 261 height 48
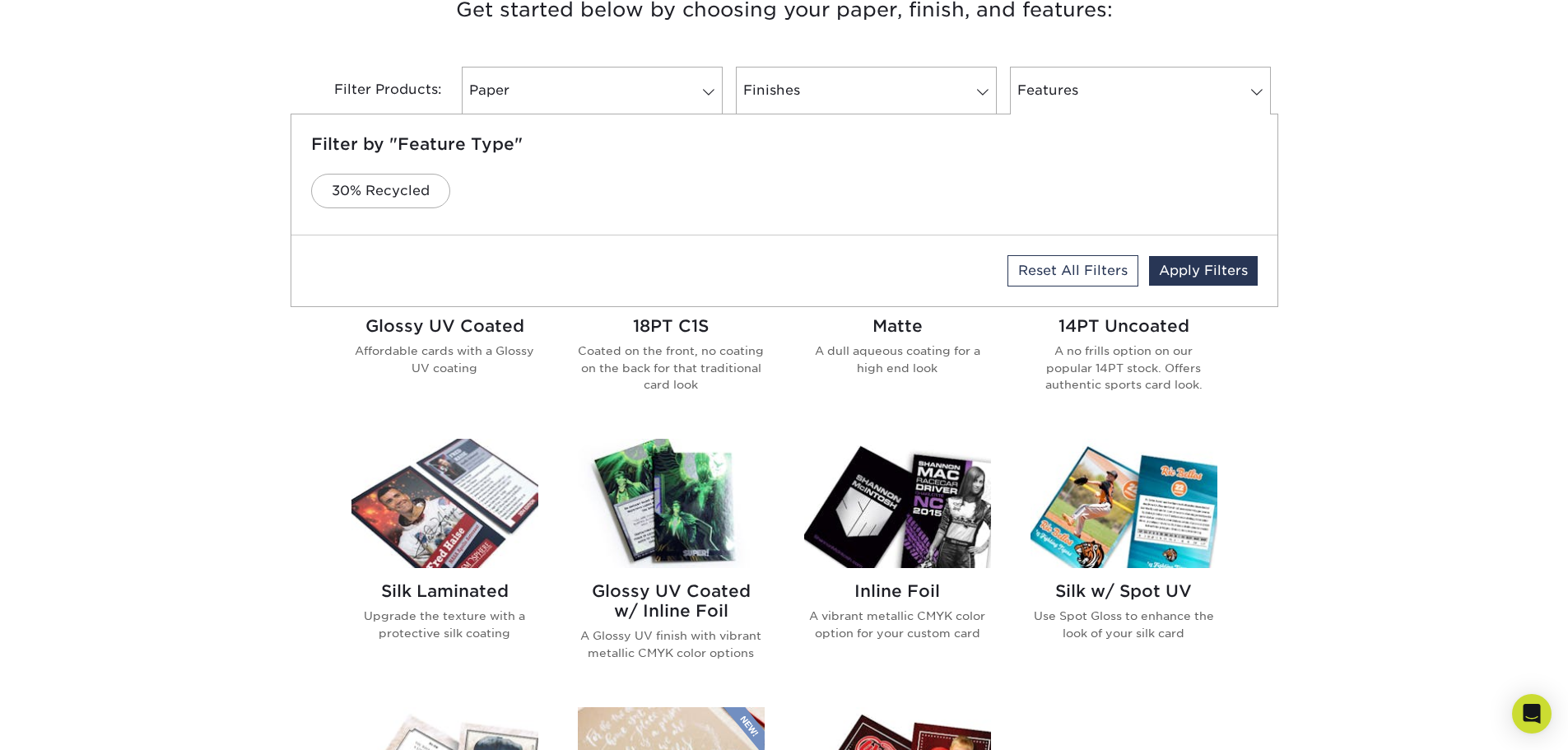
click at [1382, 56] on div "Get started below by choosing your paper, finish, and features: Filtered Matche…" at bounding box center [784, 567] width 1568 height 1228
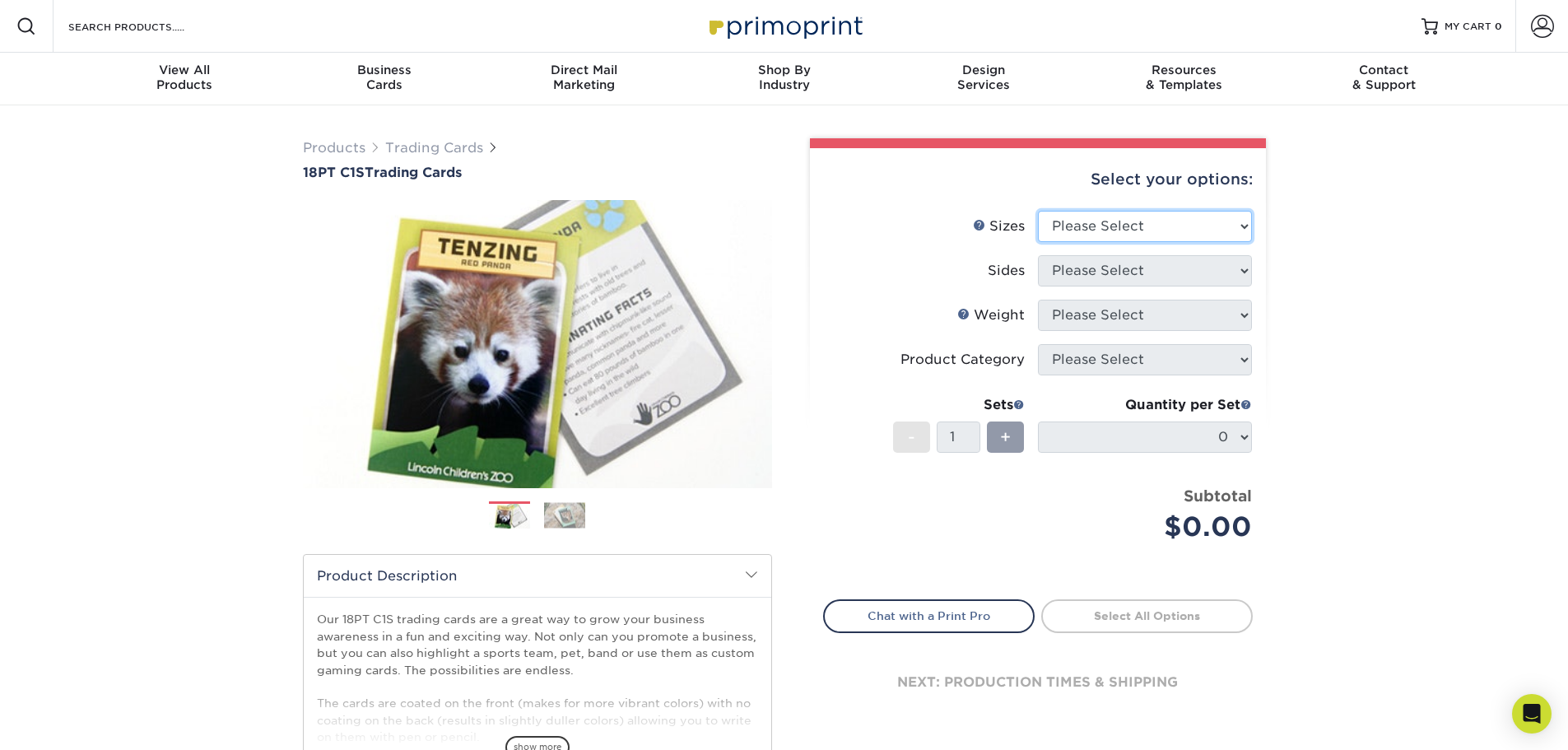
click at [1153, 224] on select "Please Select 2.5" x 3.5"" at bounding box center [1145, 226] width 214 height 31
select select "2.50x3.50"
click at [1038, 211] on select "Please Select 2.5" x 3.5"" at bounding box center [1145, 226] width 214 height 31
click at [1103, 267] on select "Please Select Print Both Sides Print Front Only" at bounding box center [1145, 270] width 214 height 31
select select "13abbda7-1d64-4f25-8bb2-c179b224825d"
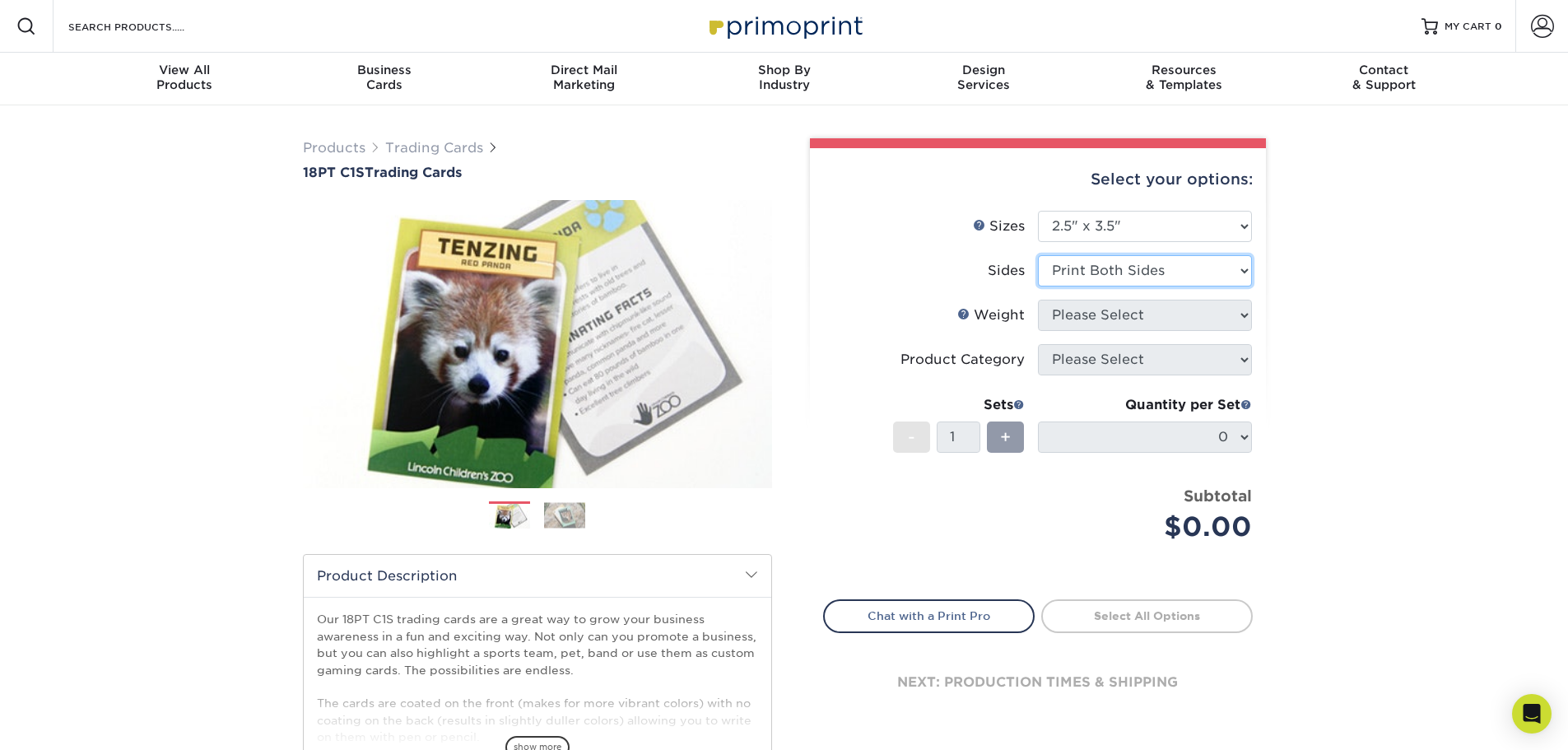
click at [1038, 255] on select "Please Select Print Both Sides Print Front Only" at bounding box center [1145, 270] width 214 height 31
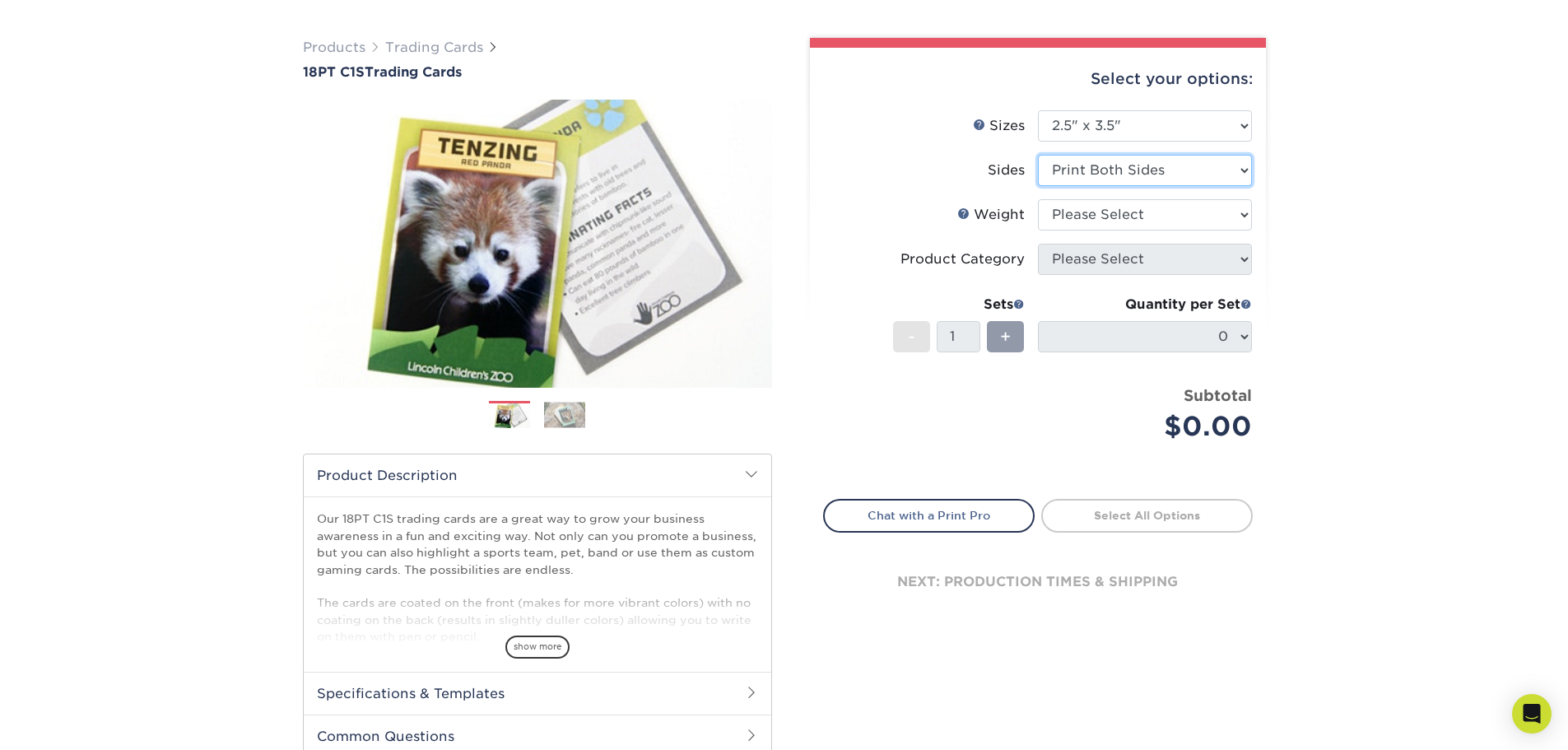
scroll to position [165, 0]
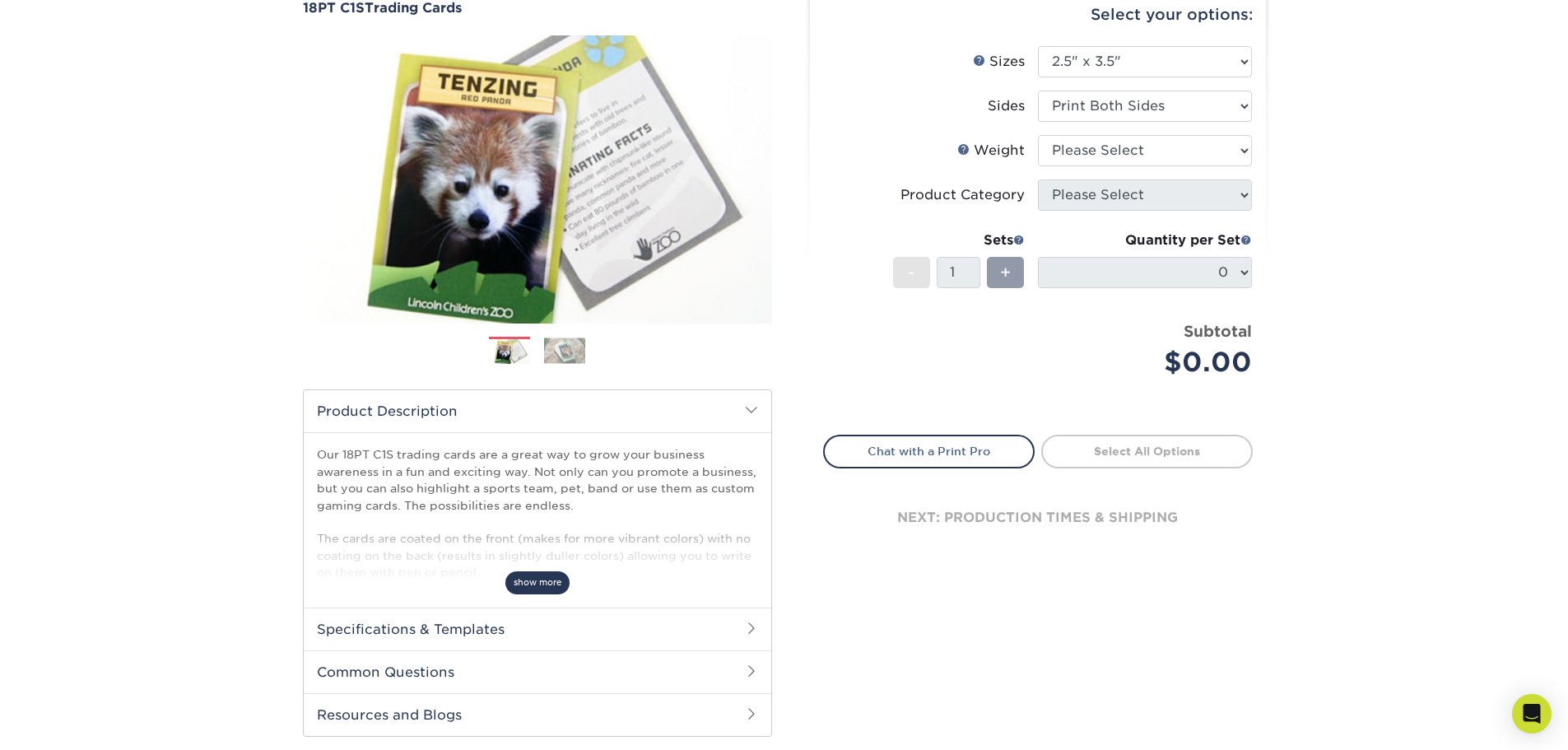
click at [529, 582] on span "show more" at bounding box center [537, 582] width 64 height 22
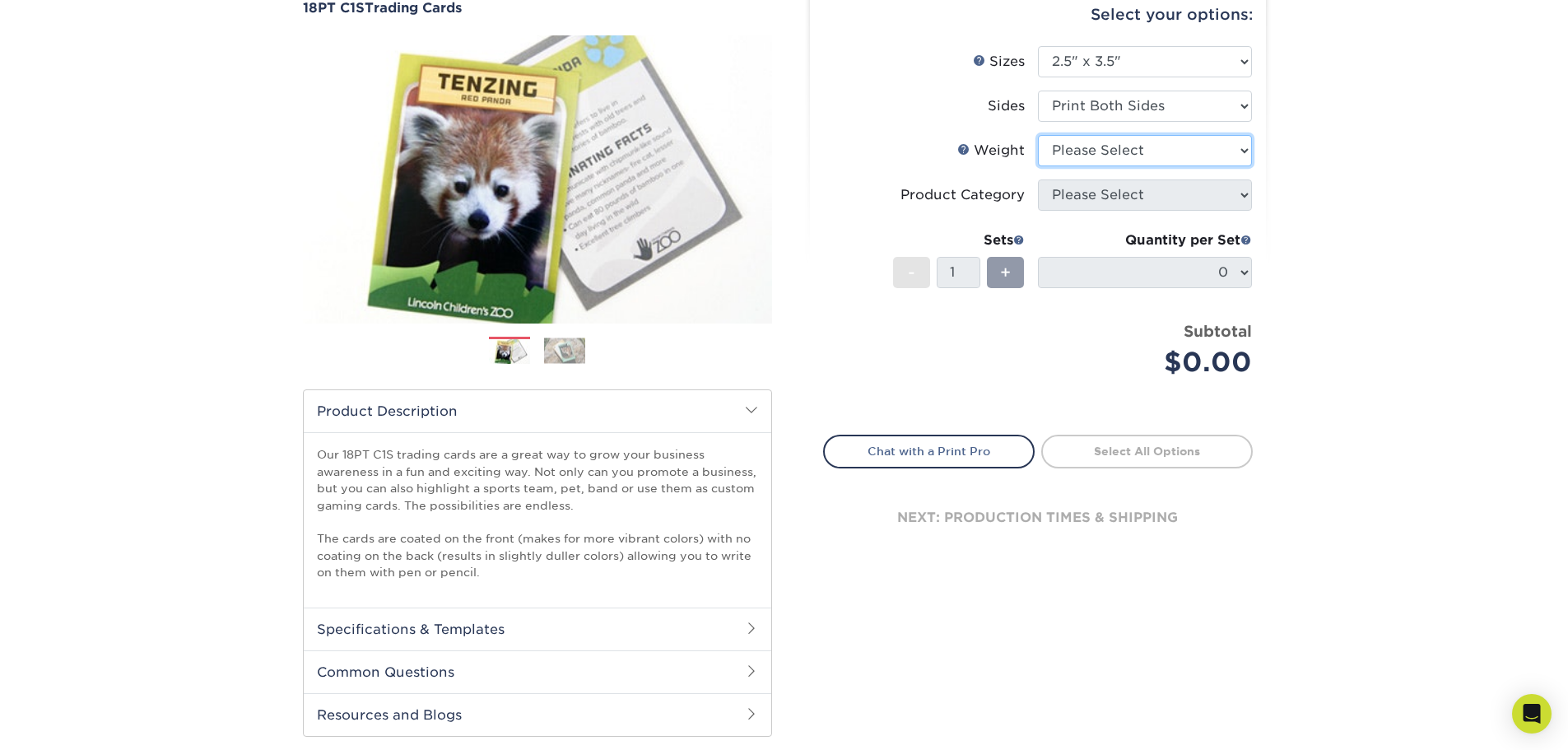
click at [1113, 154] on select "Please Select 18PT C1S" at bounding box center [1145, 151] width 214 height 31
select select "18PTC1S"
click at [1038, 135] on select "Please Select 18PT C1S" at bounding box center [1145, 151] width 214 height 31
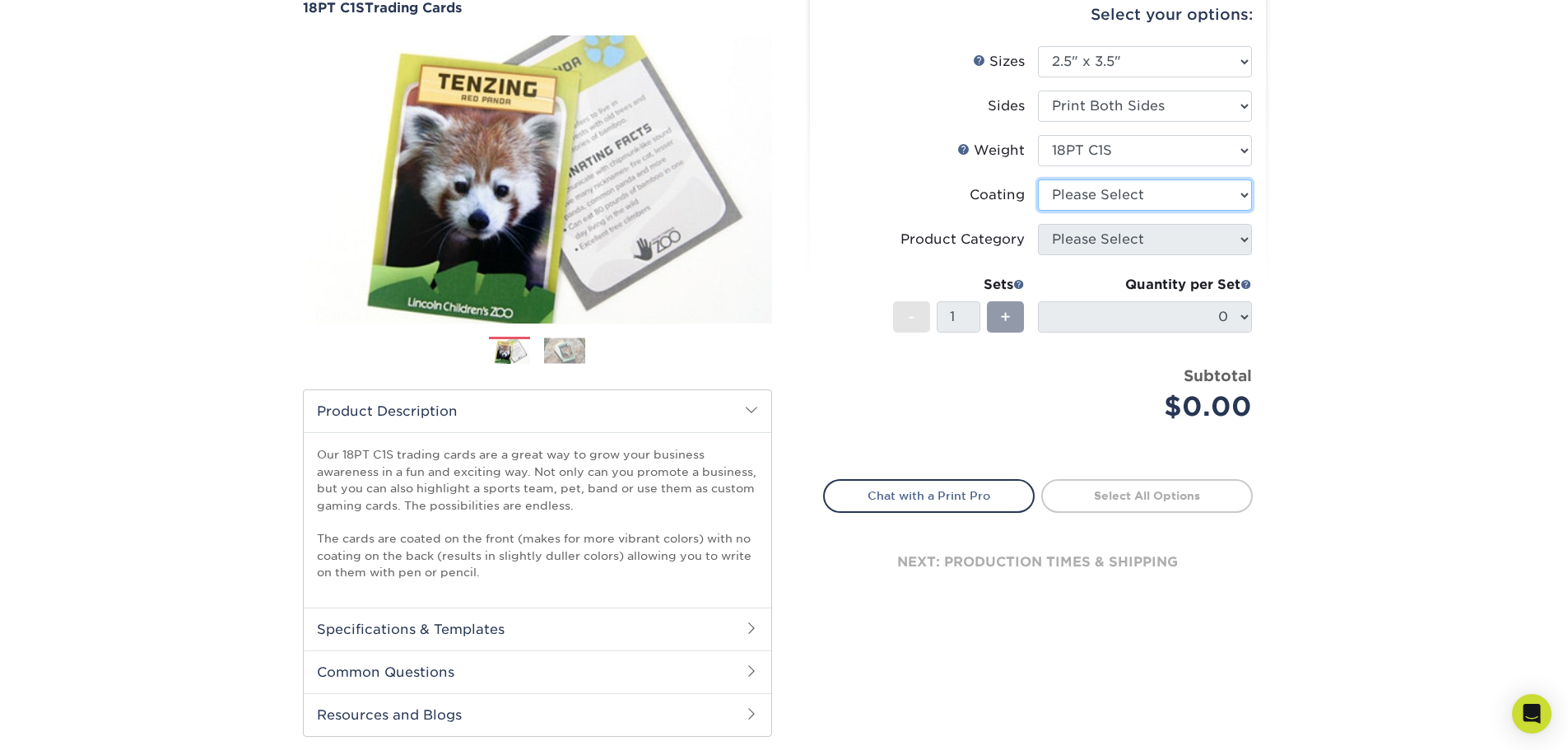
click at [1098, 192] on select at bounding box center [1145, 194] width 214 height 31
select select "1e8116af-acfc-44b1-83dc-8181aa338834"
click at [1038, 179] on select at bounding box center [1145, 194] width 214 height 31
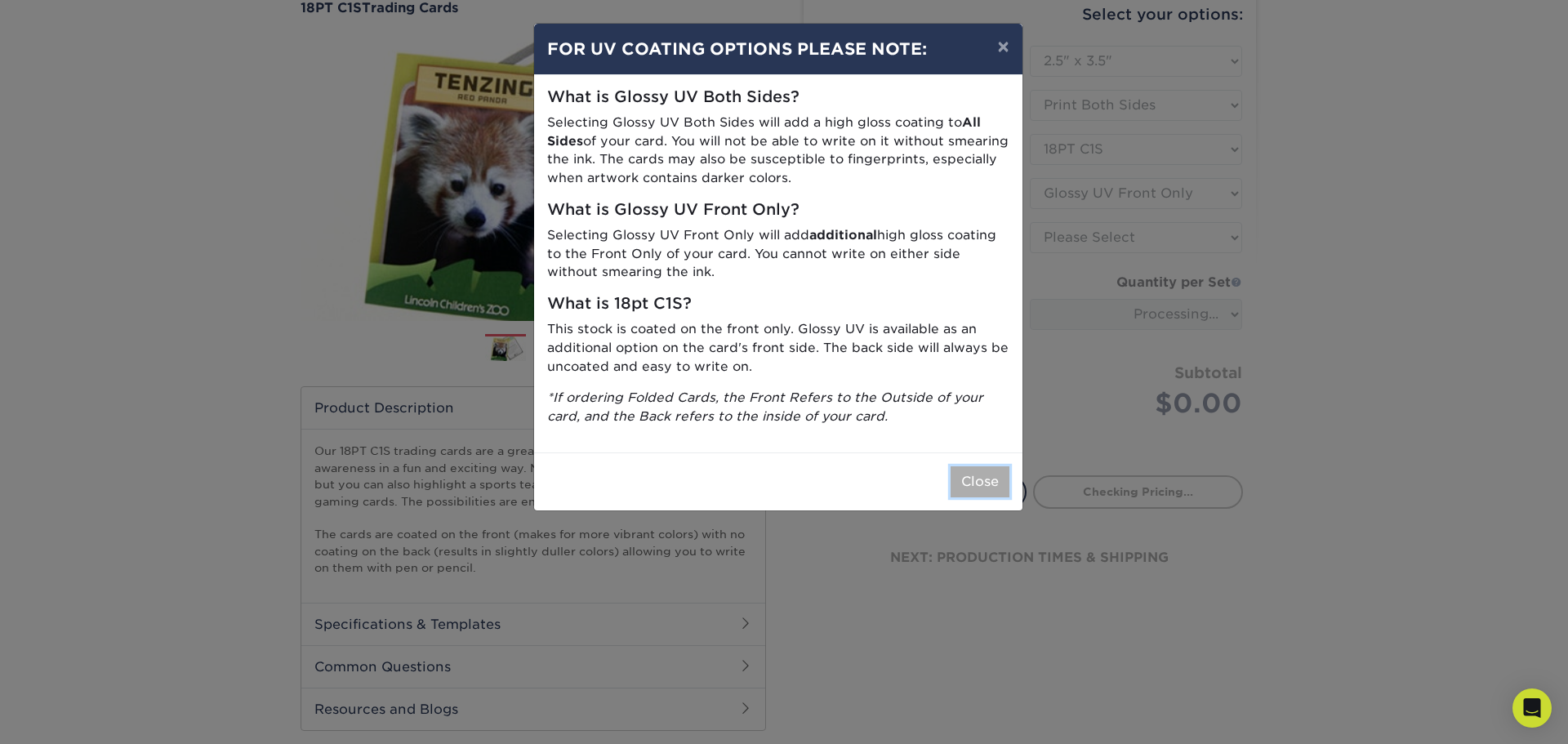
click at [986, 497] on button "Close" at bounding box center [979, 482] width 59 height 31
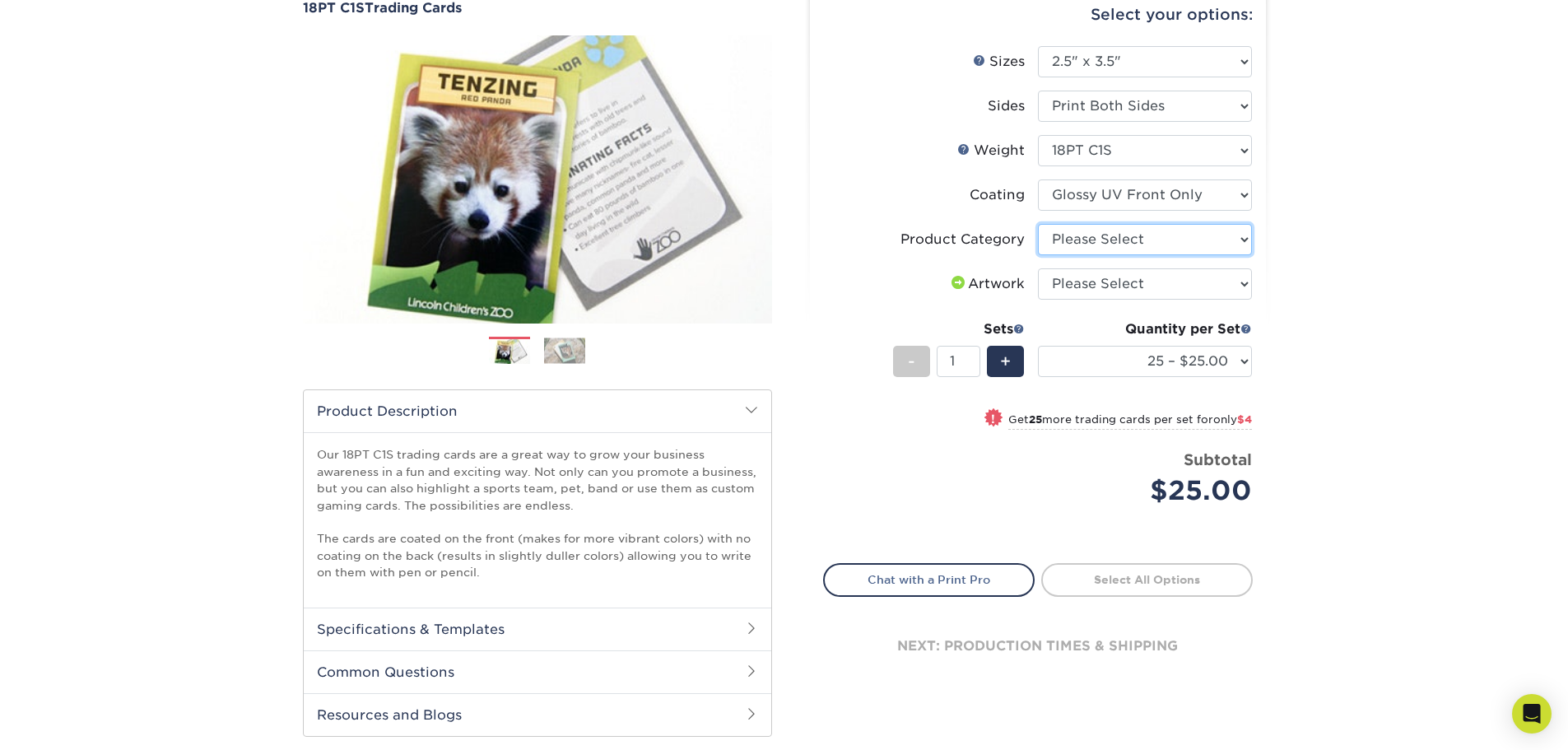
click at [1124, 238] on select "Please Select Trading Cards" at bounding box center [1145, 239] width 214 height 31
click at [1111, 187] on select at bounding box center [1145, 194] width 214 height 31
click at [1038, 179] on select at bounding box center [1145, 194] width 214 height 31
click at [1141, 243] on select "Please Select Trading Cards" at bounding box center [1145, 239] width 214 height 31
select select "c2f9bce9-36c2-409d-b101-c29d9d031e18"
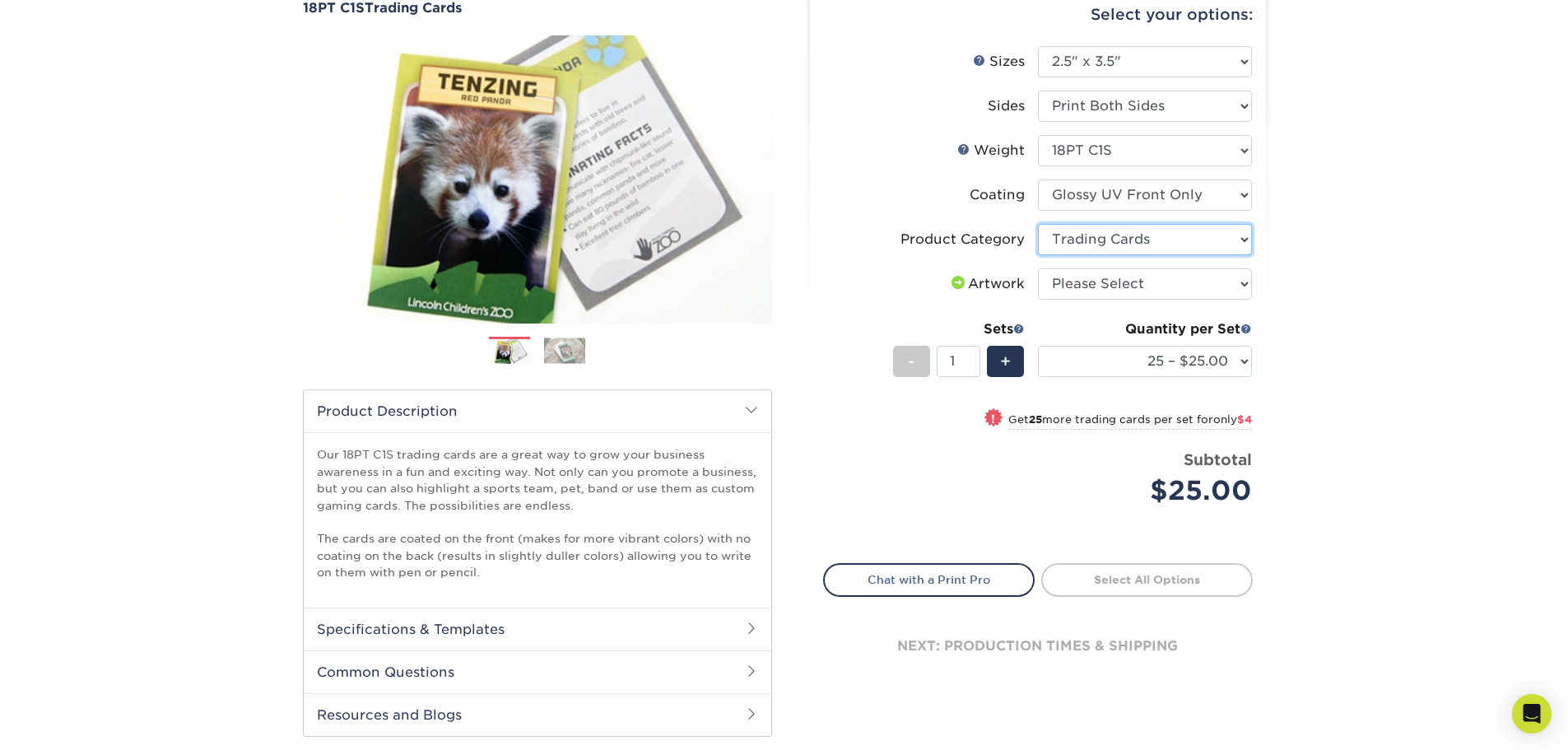
click at [1038, 224] on select "Please Select Trading Cards" at bounding box center [1145, 239] width 214 height 31
click at [1078, 283] on select "Please Select I will upload files I need a design - $100" at bounding box center [1145, 283] width 214 height 31
select select "upload"
click at [1038, 268] on select "Please Select I will upload files I need a design - $100" at bounding box center [1145, 283] width 214 height 31
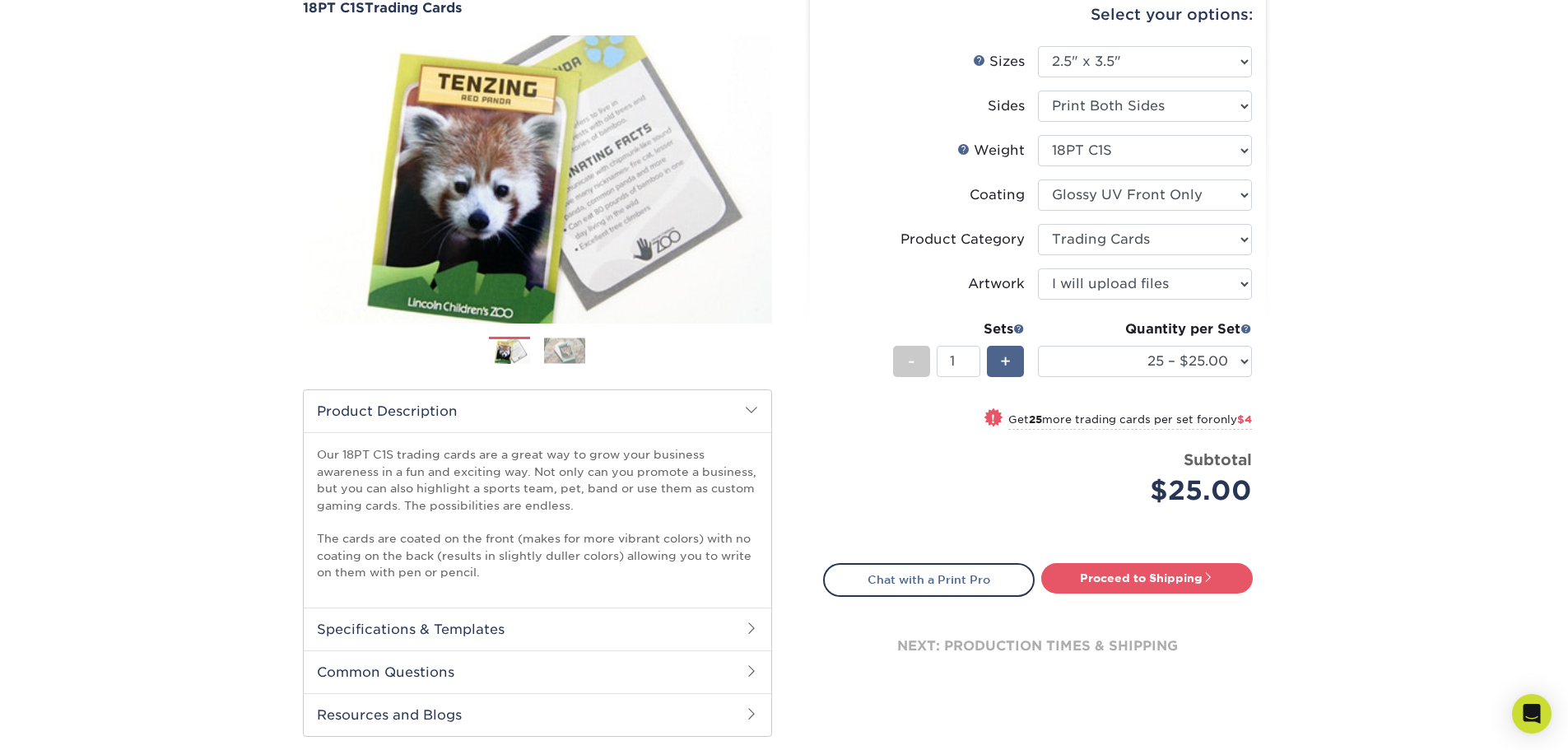
click at [1010, 367] on span "+" at bounding box center [1006, 362] width 11 height 25
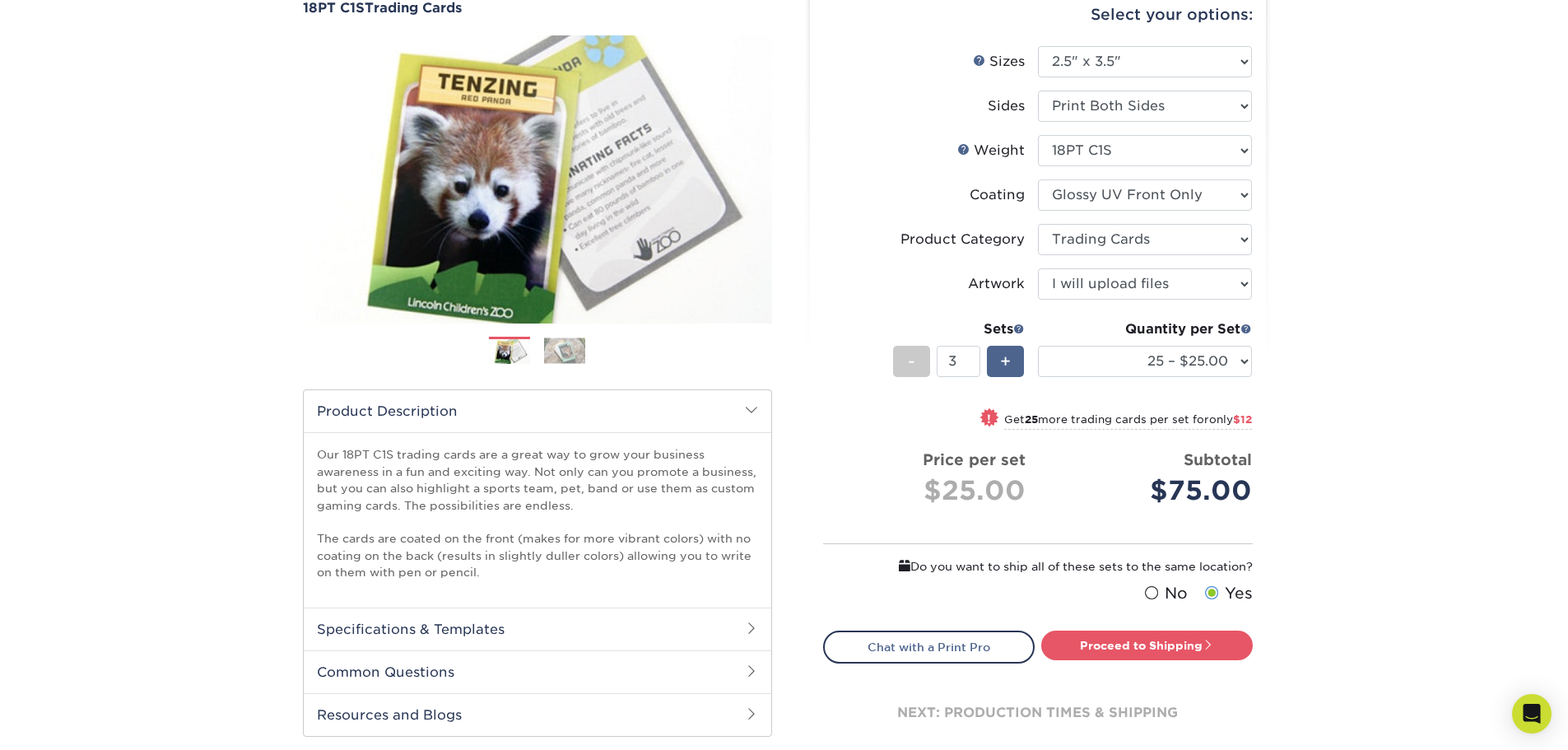
click at [1010, 367] on span "+" at bounding box center [1006, 362] width 11 height 25
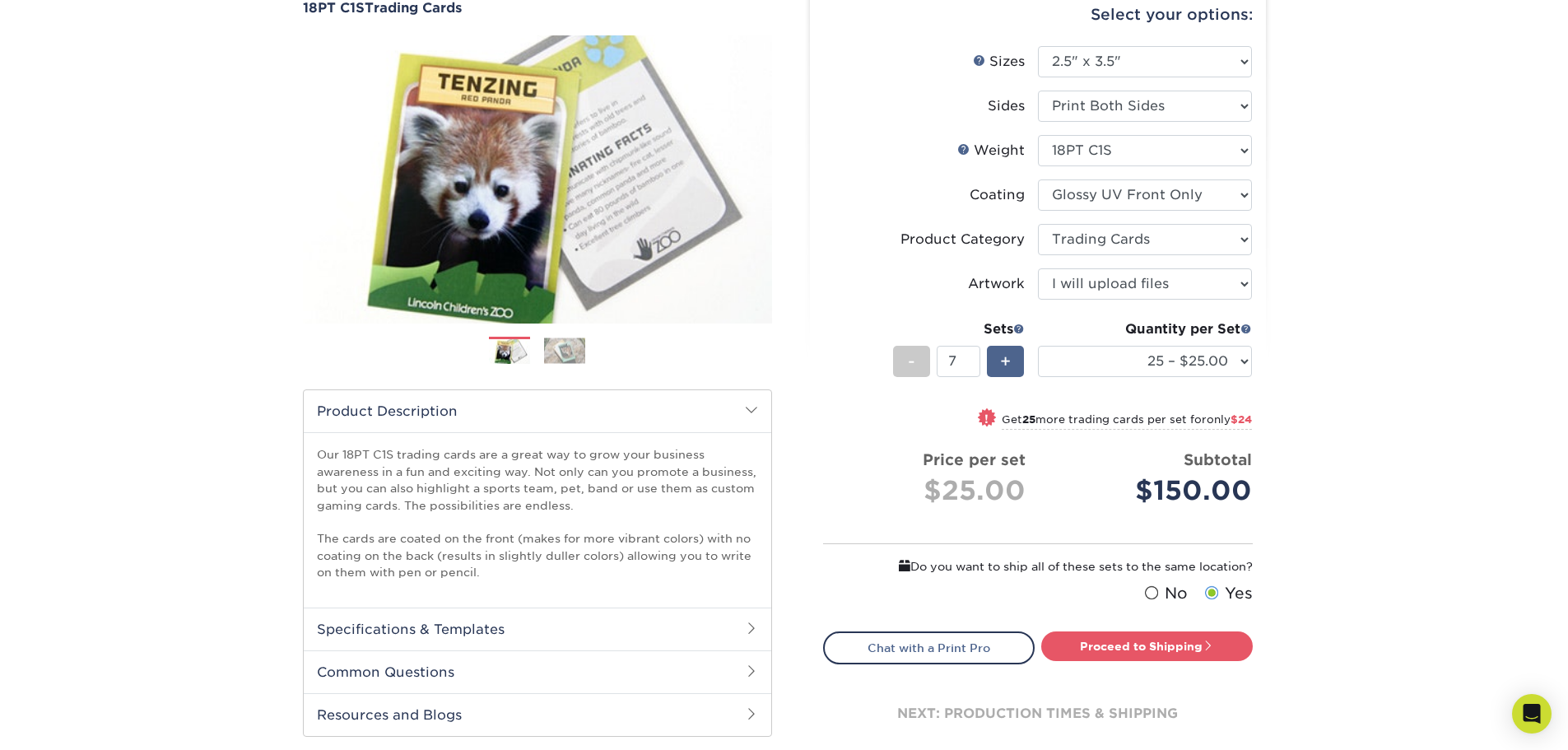
type input "8"
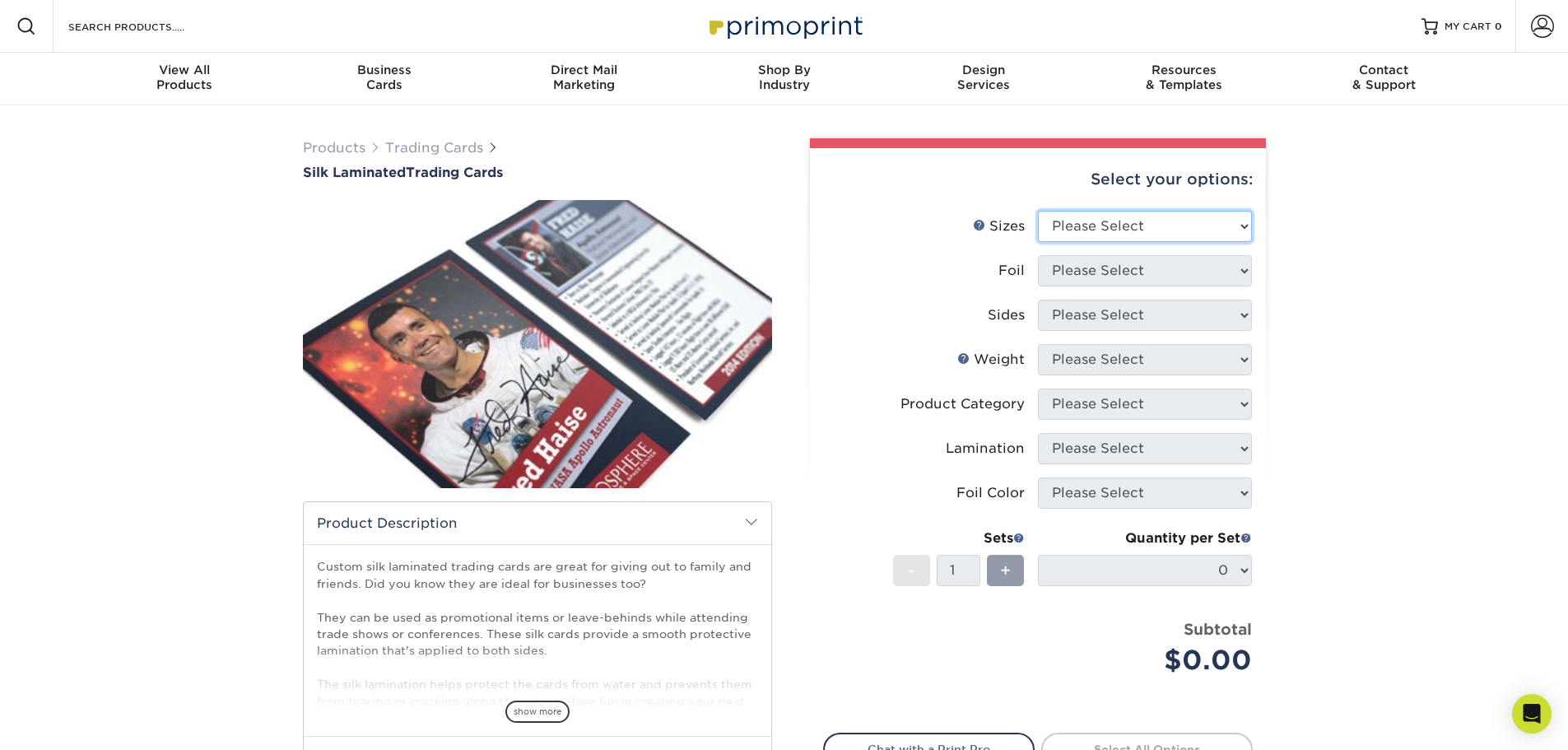
click at [1098, 226] on select "Please Select 2.5" x 3.5"" at bounding box center [1145, 226] width 214 height 31
select select "2.50x3.50"
click at [1038, 211] on select "Please Select 2.5" x 3.5"" at bounding box center [1145, 226] width 214 height 31
click at [1082, 276] on select "Please Select No Yes" at bounding box center [1145, 270] width 214 height 31
select select "0"
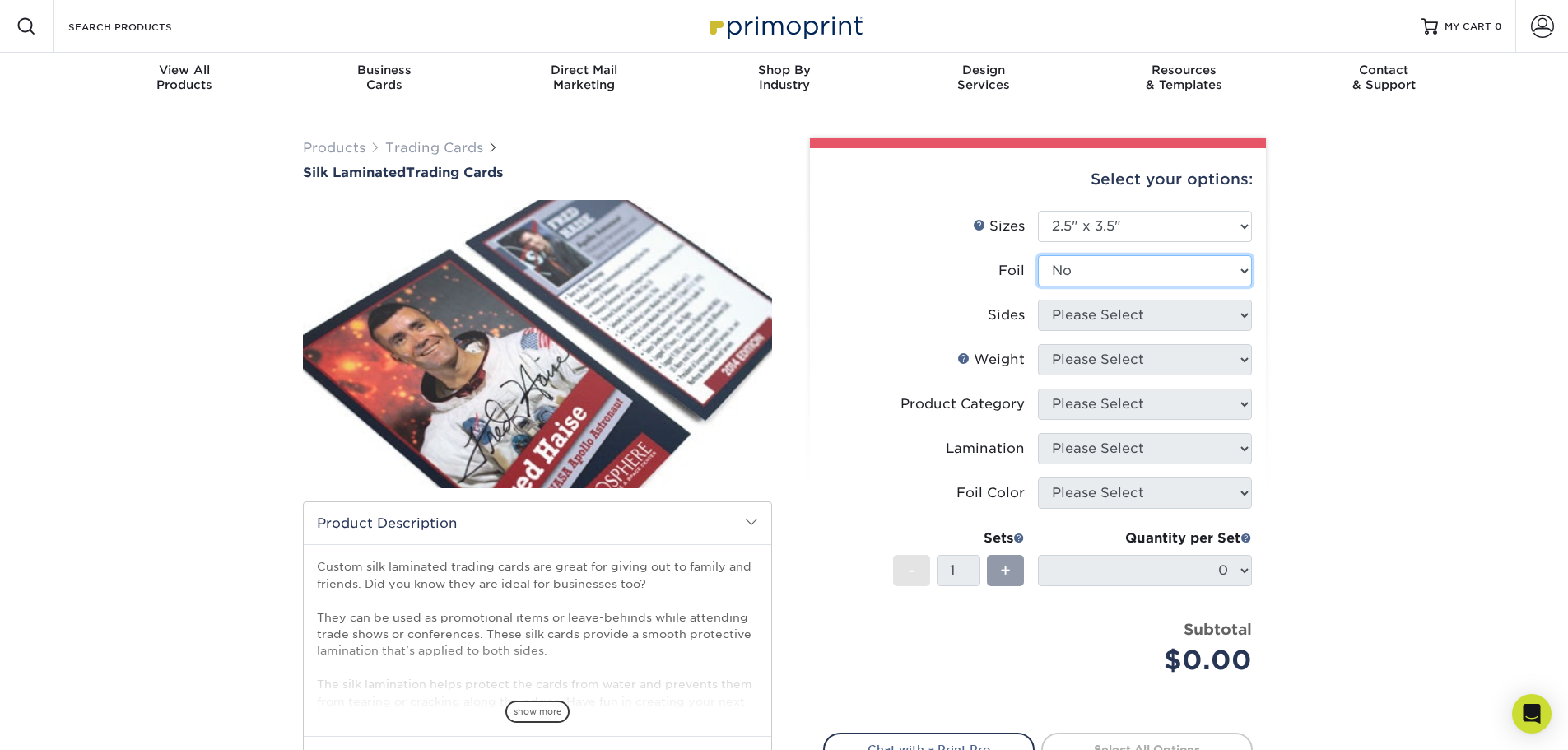
click at [1038, 255] on select "Please Select No Yes" at bounding box center [1145, 270] width 214 height 31
click at [1067, 317] on select "Please Select Print Both Sides Print Front Only" at bounding box center [1145, 314] width 214 height 31
select select "13abbda7-1d64-4f25-8bb2-c179b224825d"
click at [1038, 299] on select "Please Select Print Both Sides Print Front Only" at bounding box center [1145, 314] width 214 height 31
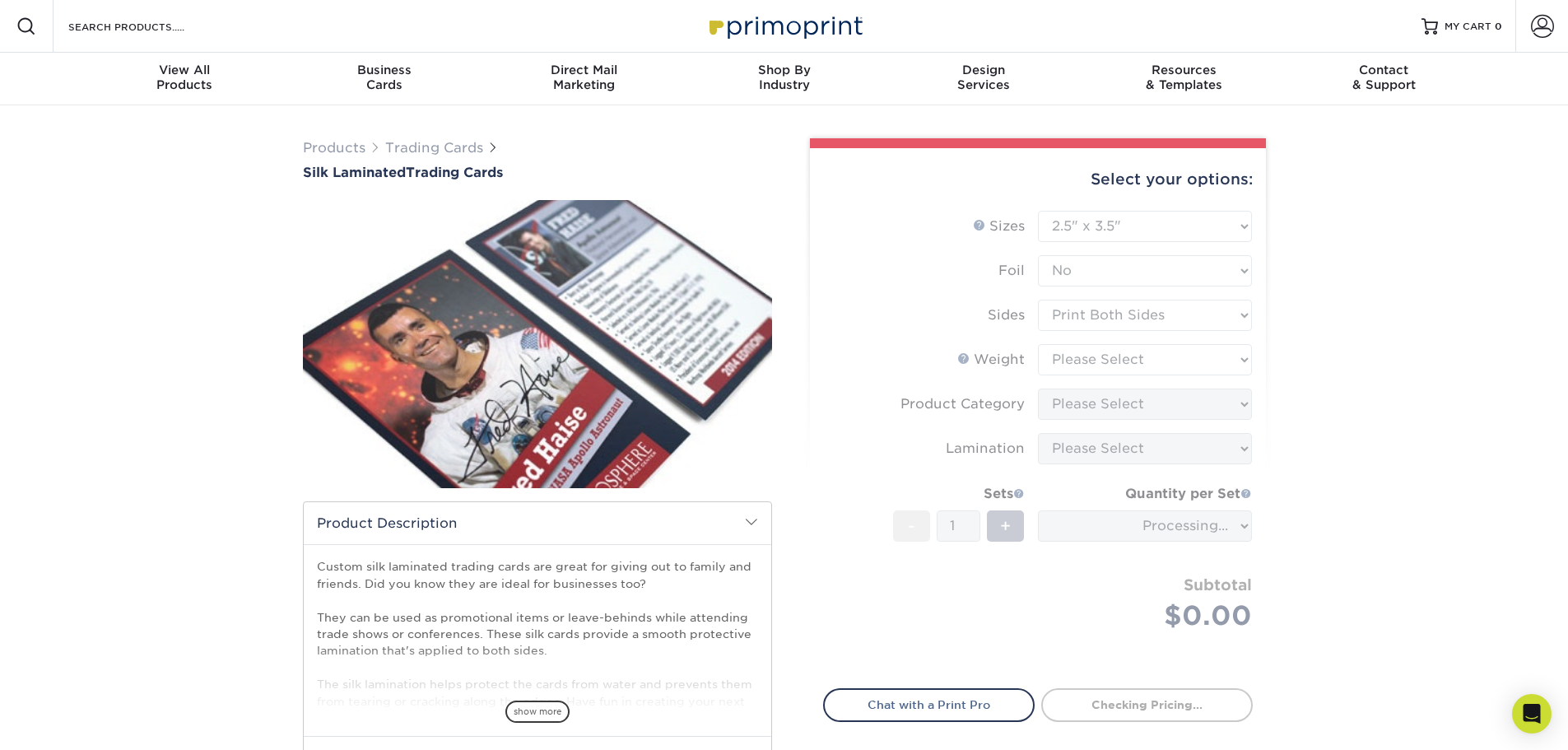
click at [1071, 363] on form "Sizes Help Sizes Please Select 2.5" x 3.5" Foil Please Select No Yes -" at bounding box center [1038, 440] width 429 height 459
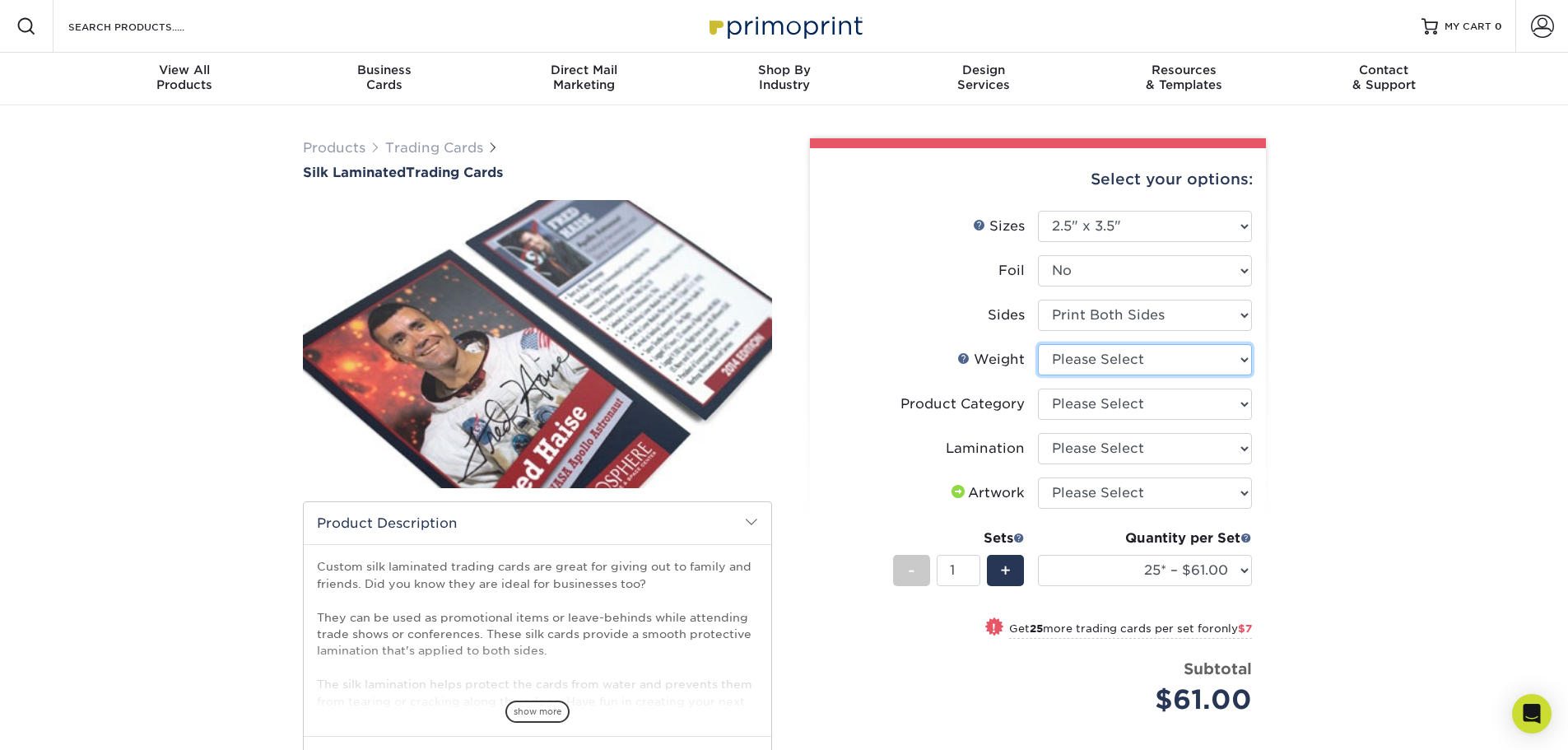
click at [1071, 363] on select "Please Select 16PT" at bounding box center [1145, 359] width 214 height 31
select select "16PT"
click at [1038, 344] on select "Please Select 16PT" at bounding box center [1145, 359] width 214 height 31
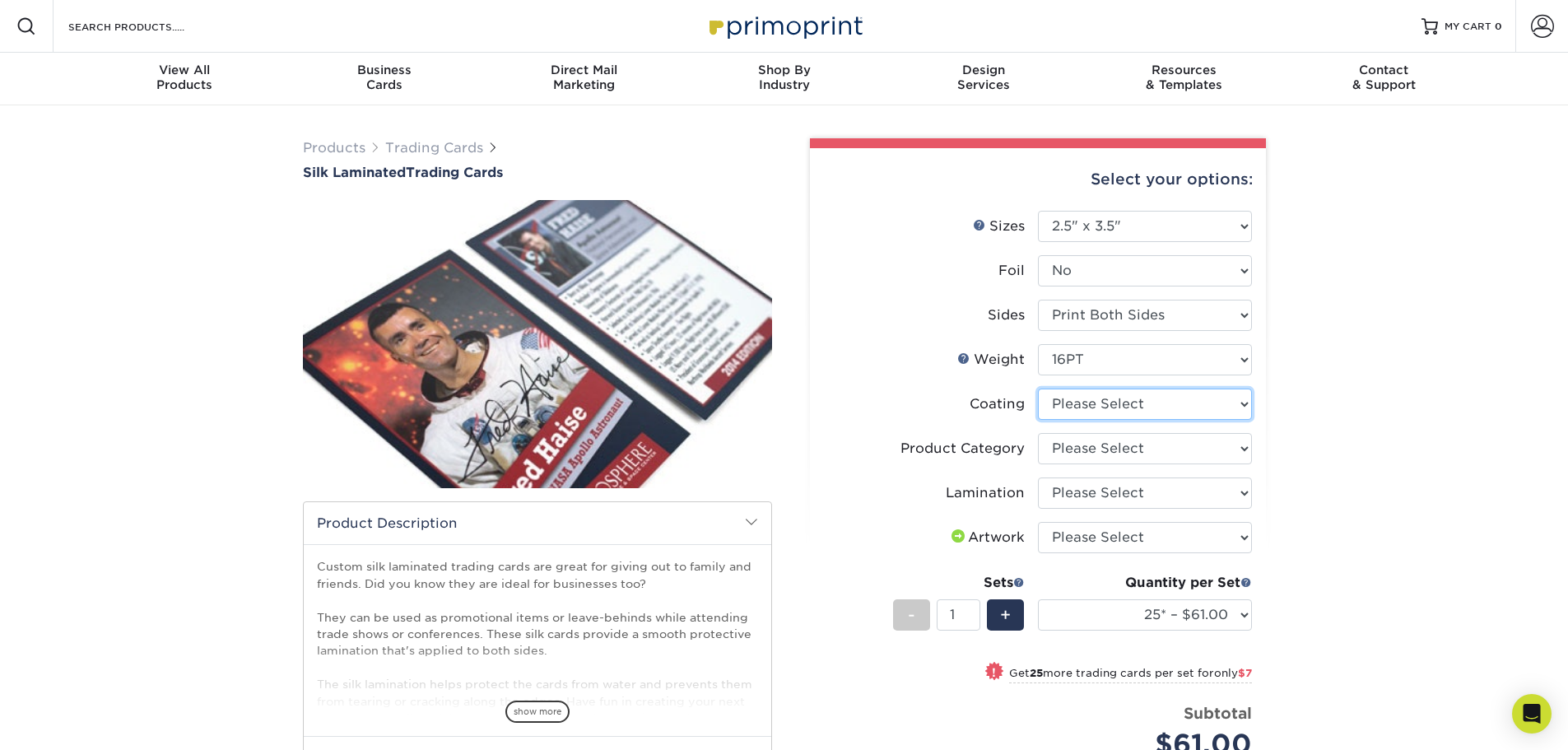
click at [1068, 412] on select at bounding box center [1145, 404] width 214 height 31
select select "3e7618de-abca-4bda-9f97-8b9129e913d8"
click at [1038, 388] on select at bounding box center [1145, 404] width 214 height 31
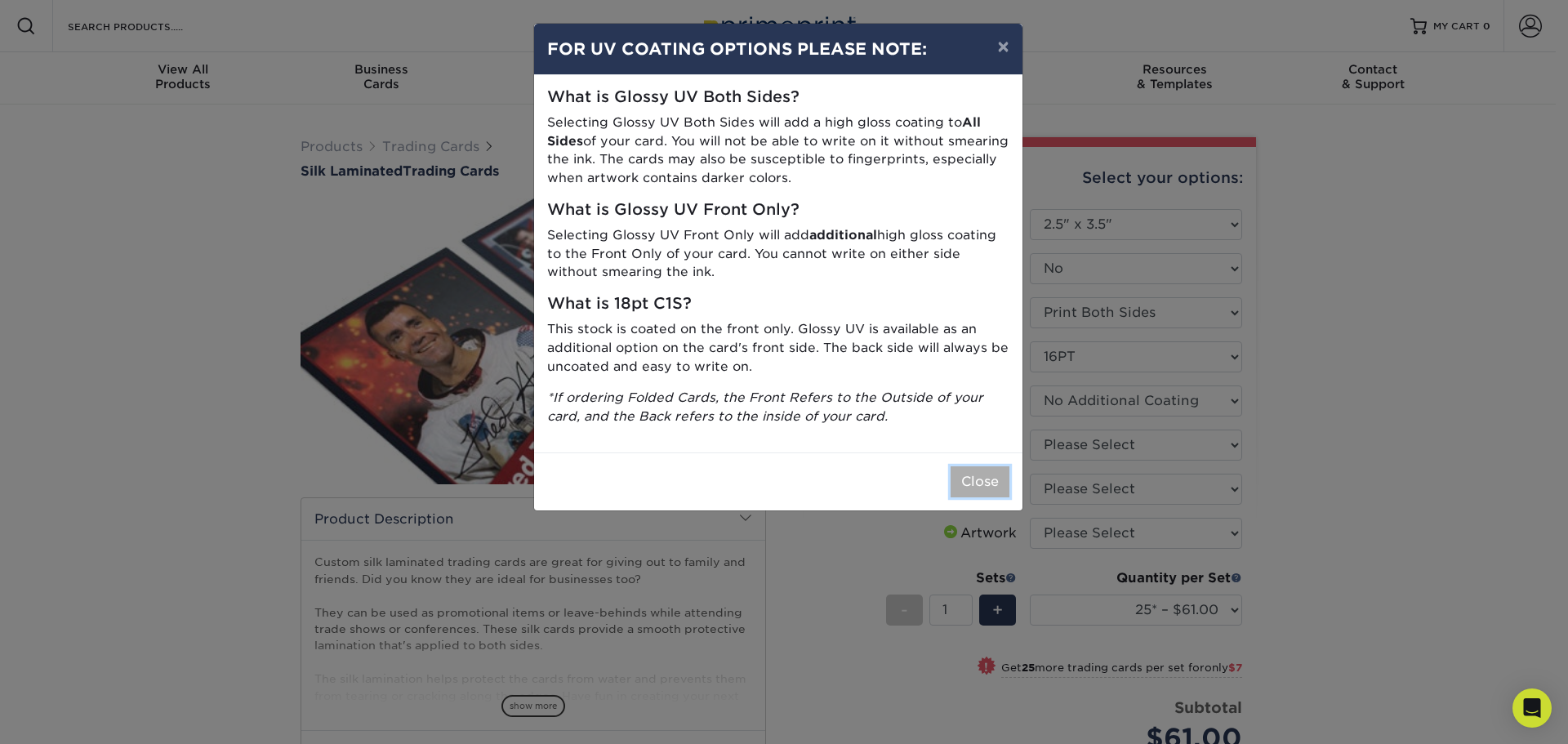
click at [993, 477] on button "Close" at bounding box center [979, 482] width 59 height 31
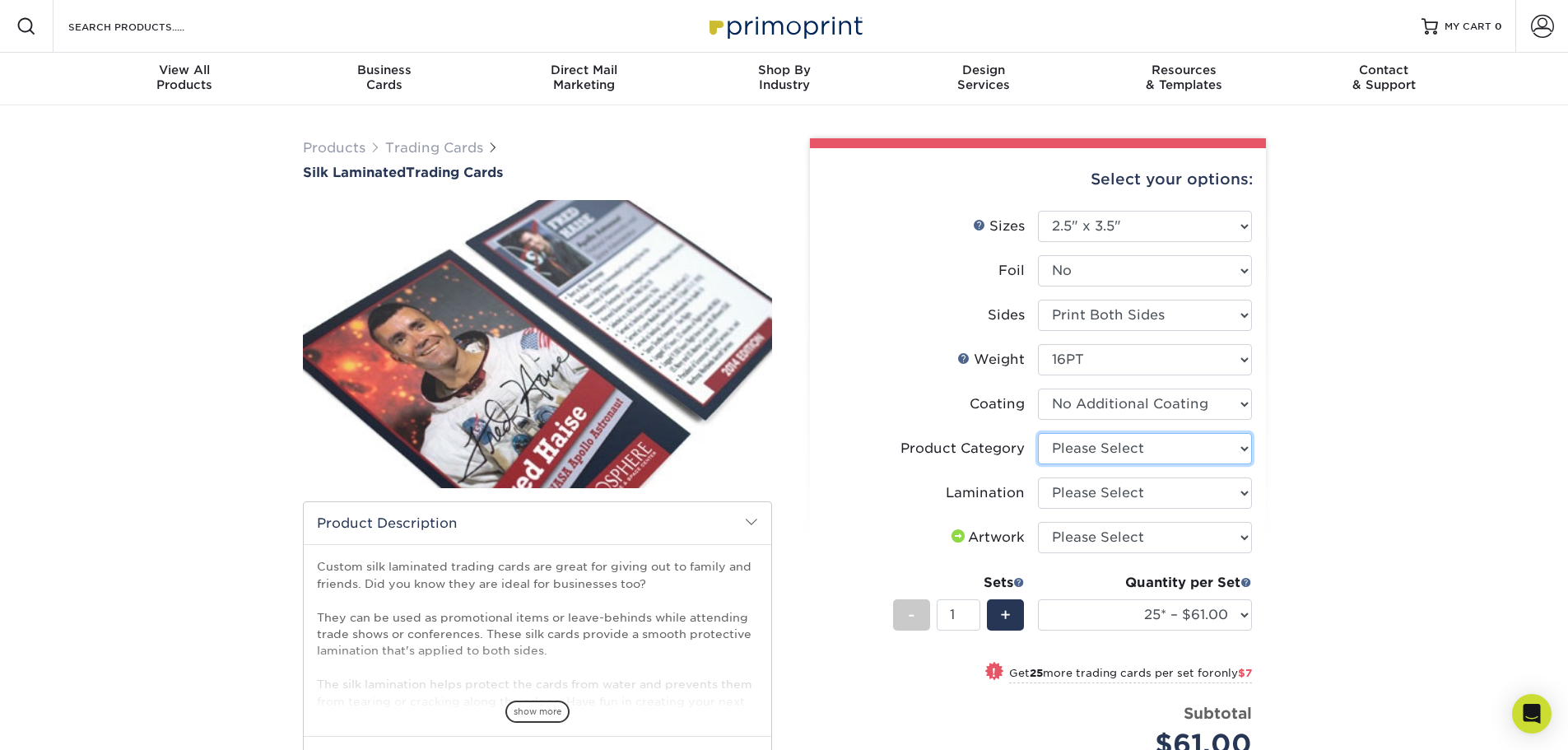
click at [1090, 453] on select "Please Select Trading Cards" at bounding box center [1145, 448] width 214 height 31
select select "c2f9bce9-36c2-409d-b101-c29d9d031e18"
click at [1038, 433] on select "Please Select Trading Cards" at bounding box center [1145, 448] width 214 height 31
click at [1070, 494] on select "Please Select Silk" at bounding box center [1145, 493] width 214 height 31
select select "ccacb42f-45f7-42d3-bbd3-7c8421cf37f0"
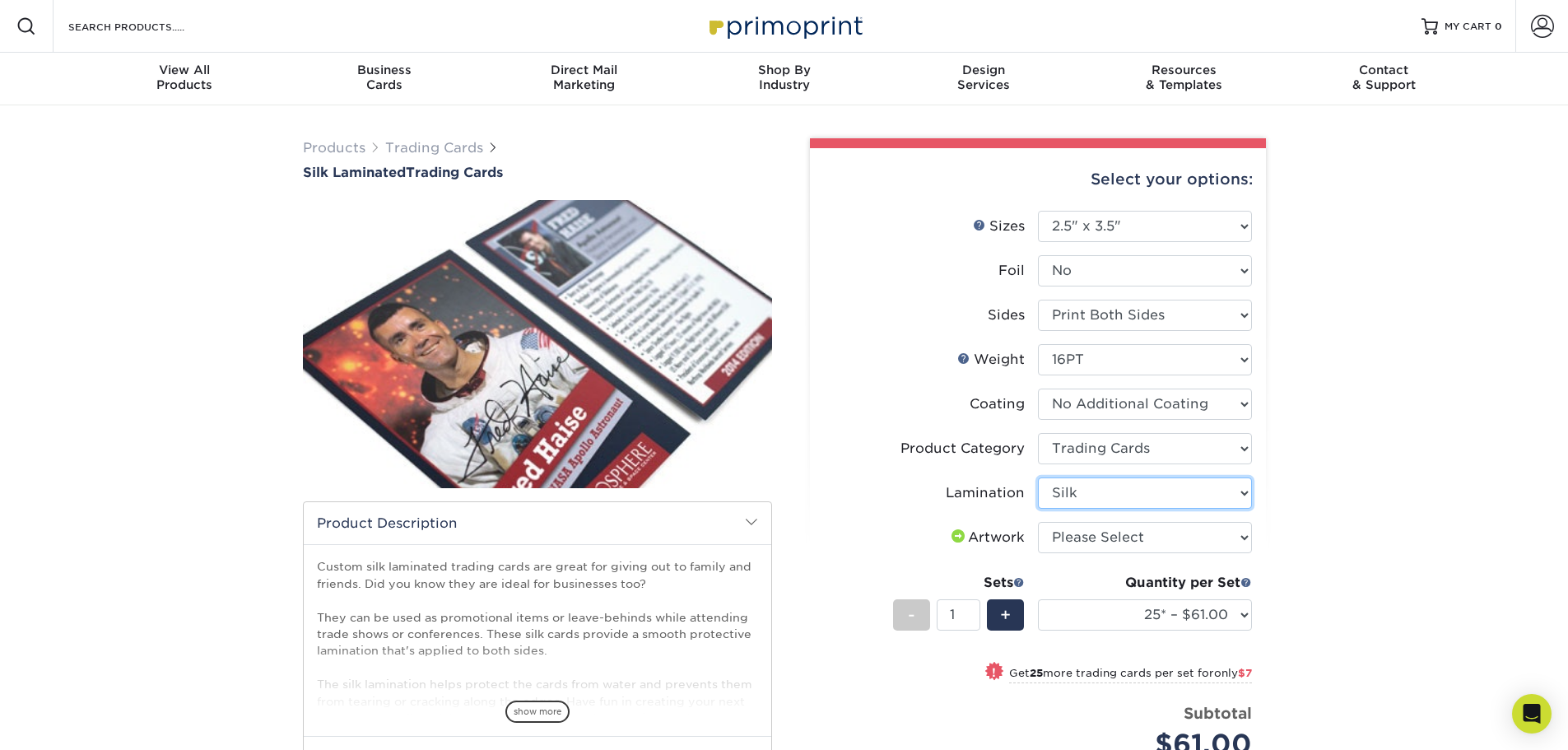
click at [1038, 477] on select "Please Select Silk" at bounding box center [1145, 493] width 214 height 31
click at [1085, 546] on select "Please Select I will upload files I need a design - $100" at bounding box center [1145, 537] width 214 height 31
select select "upload"
click at [1038, 522] on select "Please Select I will upload files I need a design - $100" at bounding box center [1145, 537] width 214 height 31
click at [1008, 622] on span "+" at bounding box center [1006, 615] width 11 height 25
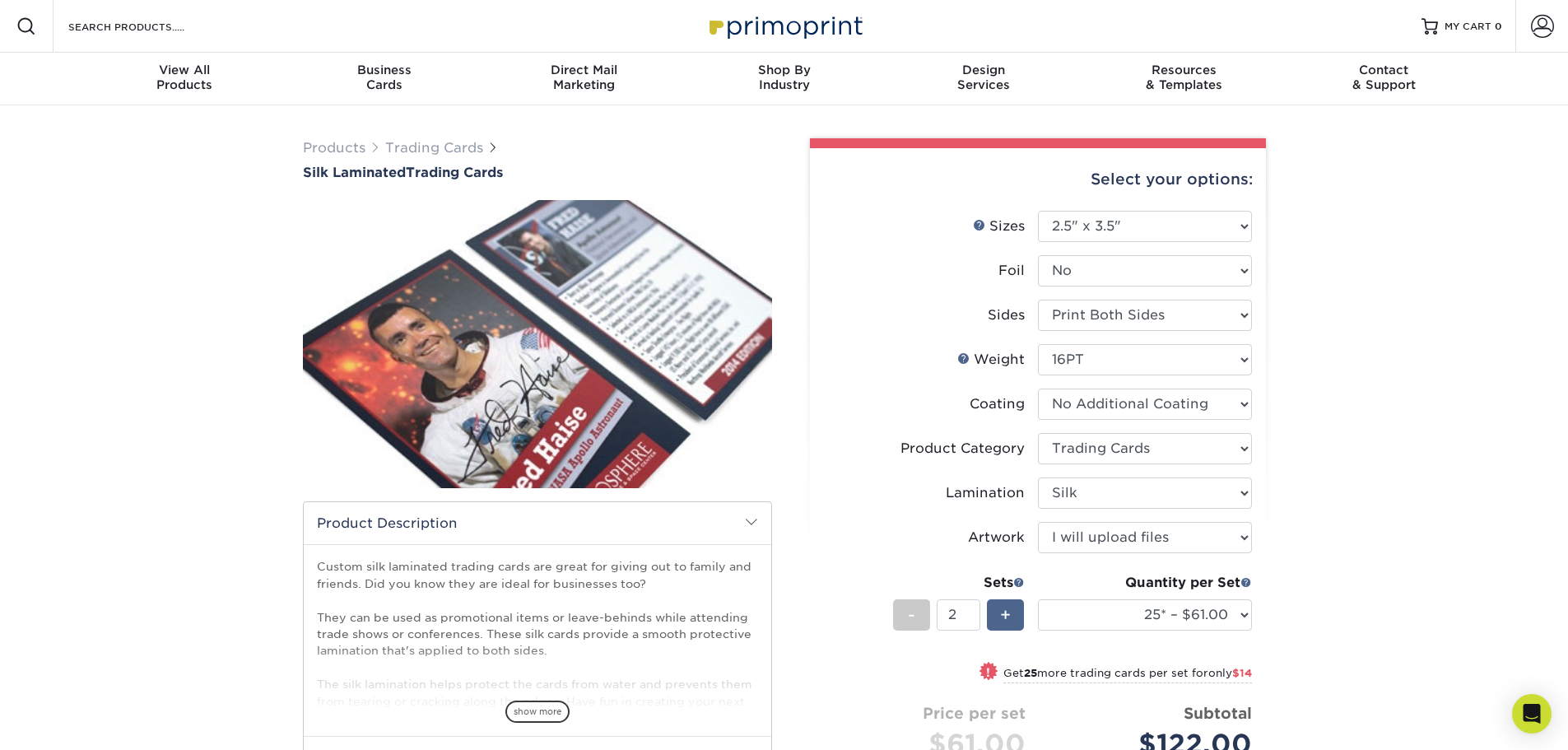
click at [1008, 622] on span "+" at bounding box center [1006, 615] width 11 height 25
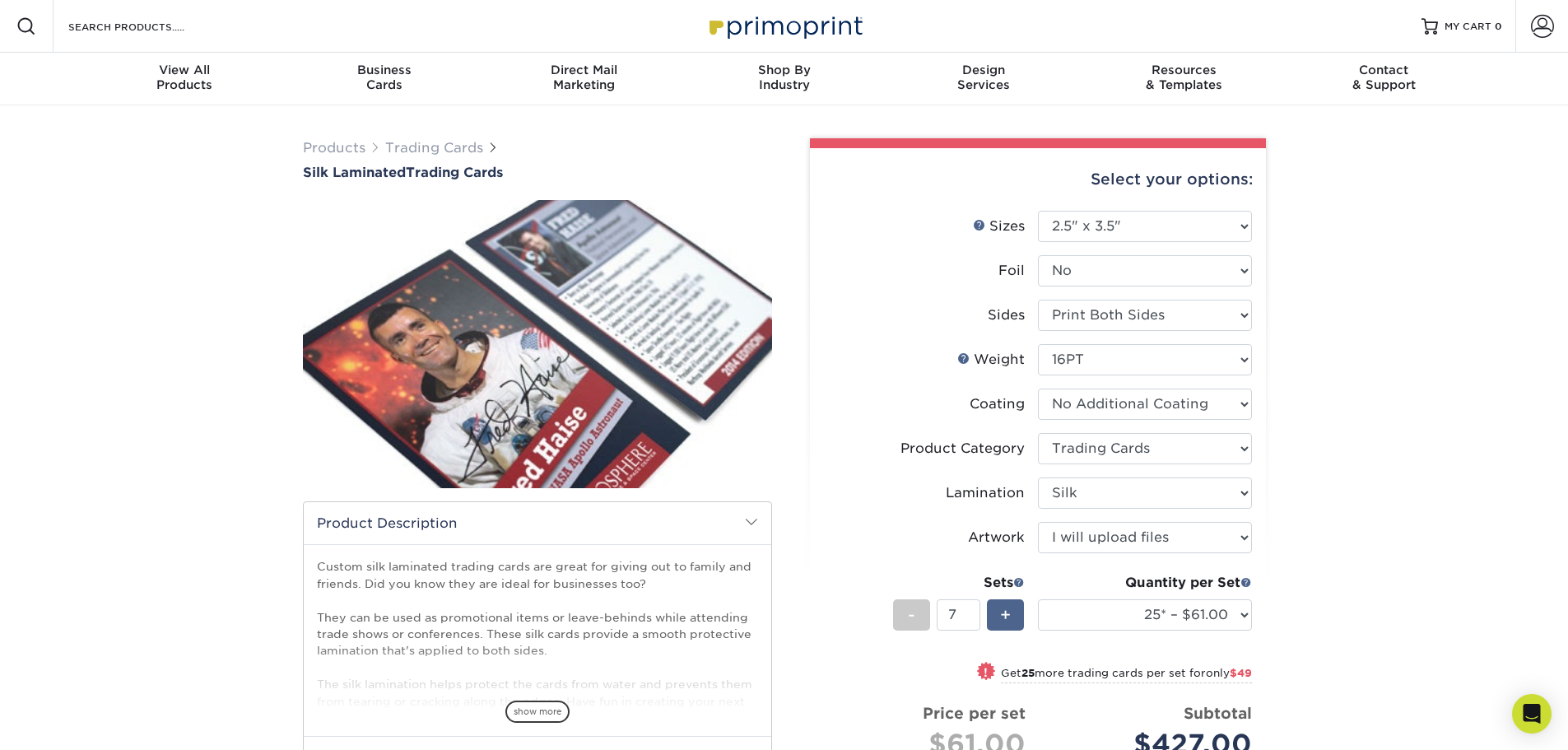
click at [1008, 622] on span "+" at bounding box center [1006, 615] width 11 height 25
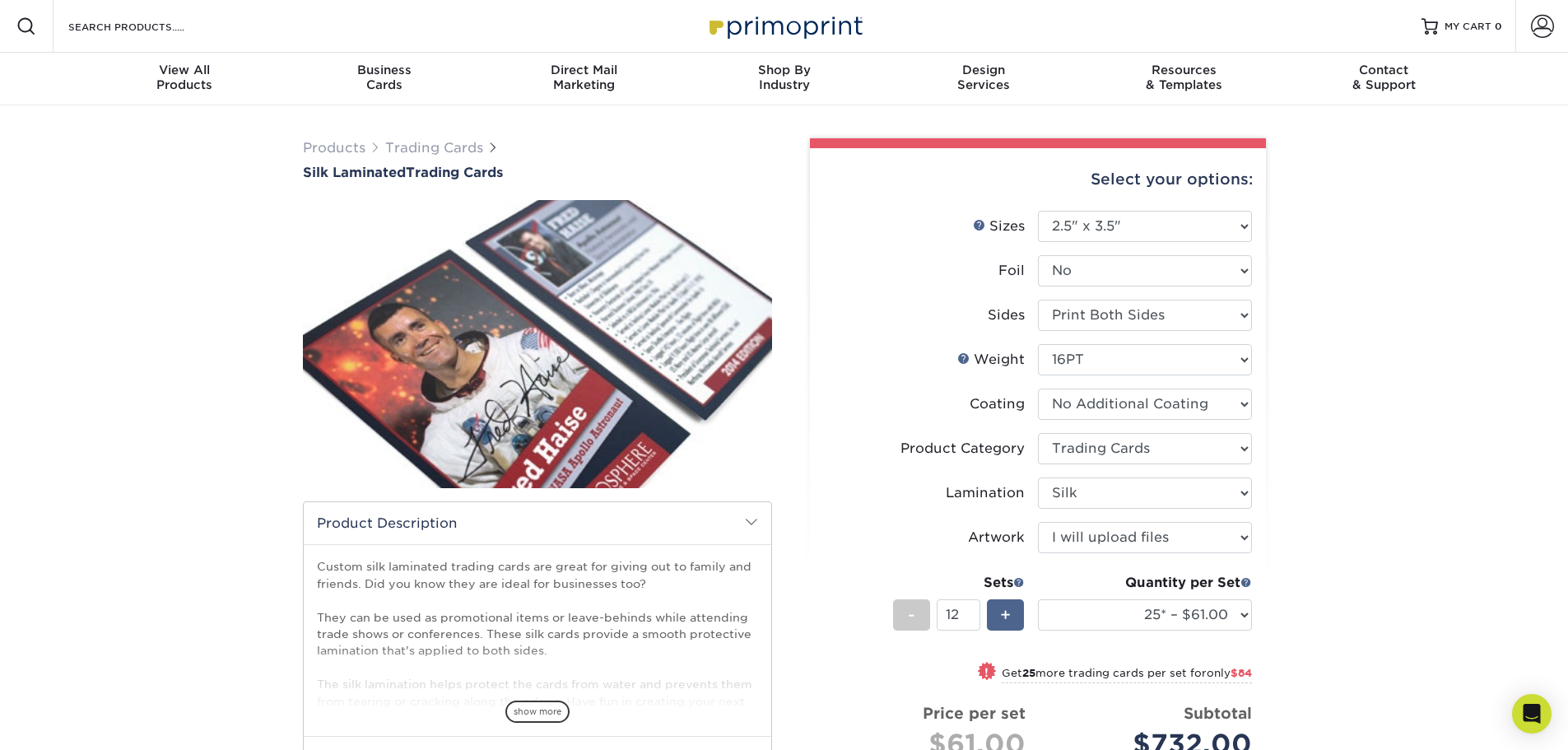
click at [1008, 622] on span "+" at bounding box center [1006, 615] width 11 height 25
type input "14"
click at [1243, 613] on select "25* – $61.00 50* – $68.00 75* – $74.00 100* – $81.00 250* – $88.00 500 – $98.00…" at bounding box center [1145, 615] width 214 height 31
select select "500 – $98.00"
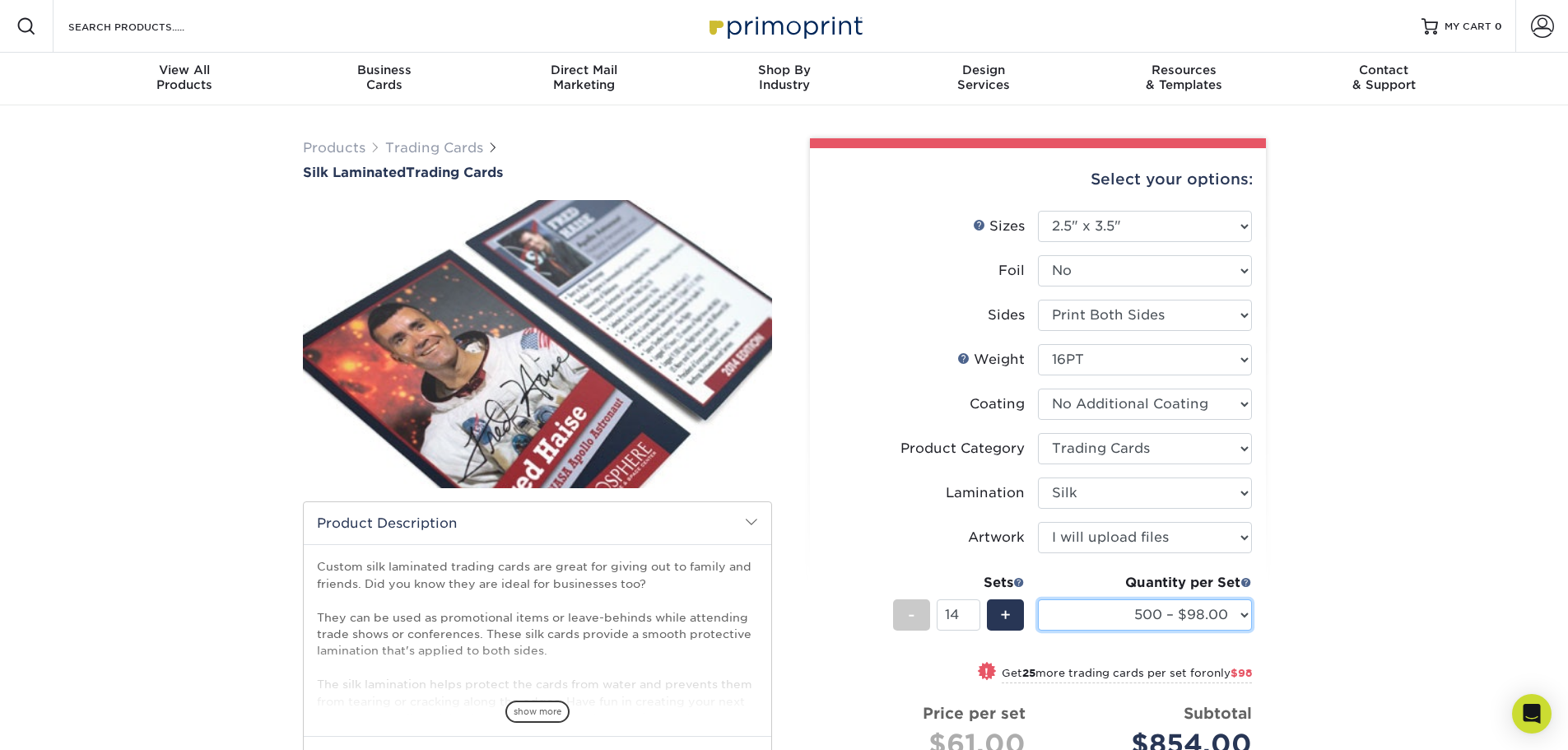
click at [1038, 599] on select "25* – $61.00 50* – $68.00 75* – $74.00 100* – $81.00 250* – $88.00 500 – $98.00…" at bounding box center [1145, 615] width 214 height 31
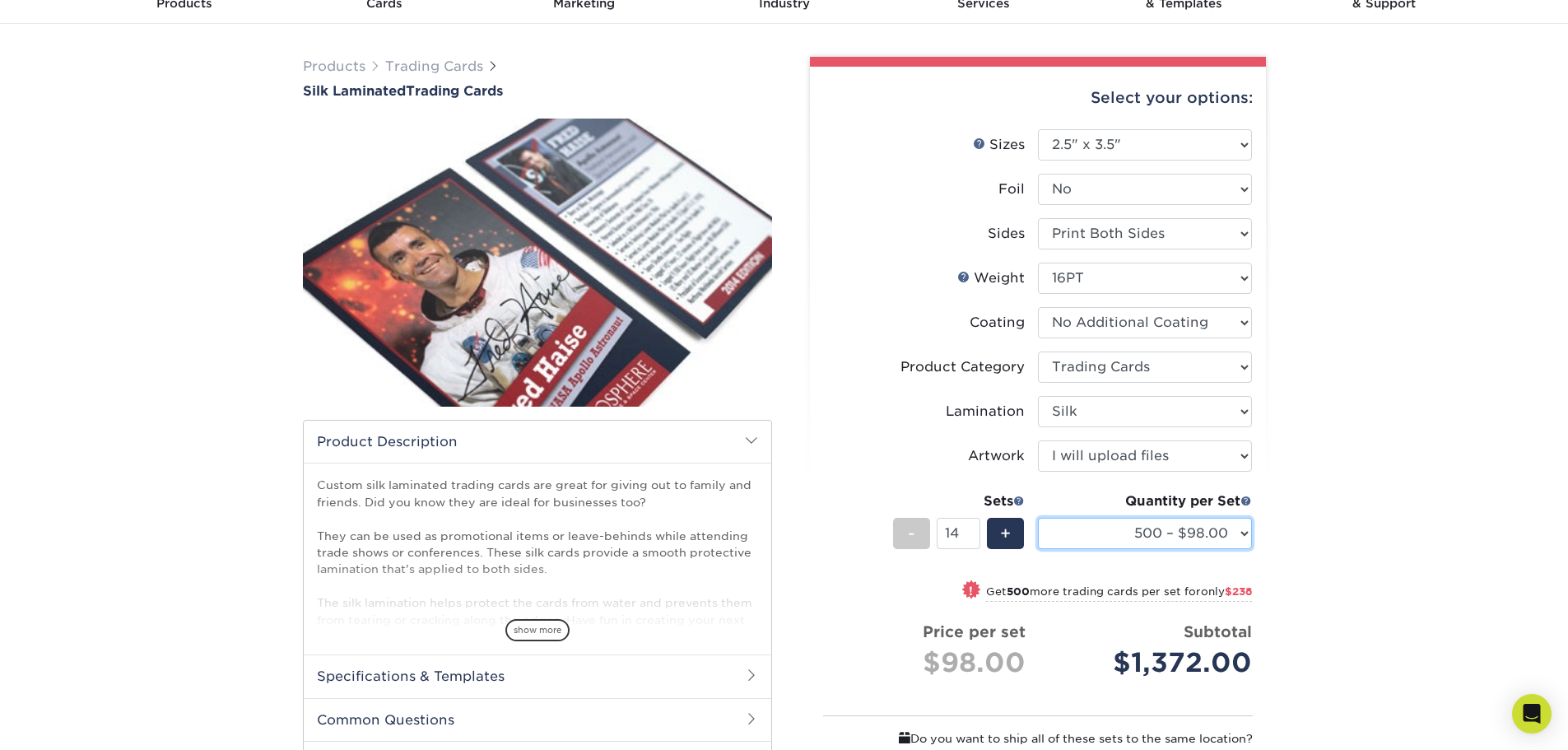
scroll to position [82, 0]
drag, startPoint x: 1109, startPoint y: 665, endPoint x: 1268, endPoint y: 668, distance: 159.0
click at [1268, 668] on div "Select your options: Sizes Help Sizes Please Select 2.5" x 3.5" Foil No -" at bounding box center [1032, 501] width 494 height 892
